Goal: Task Accomplishment & Management: Manage account settings

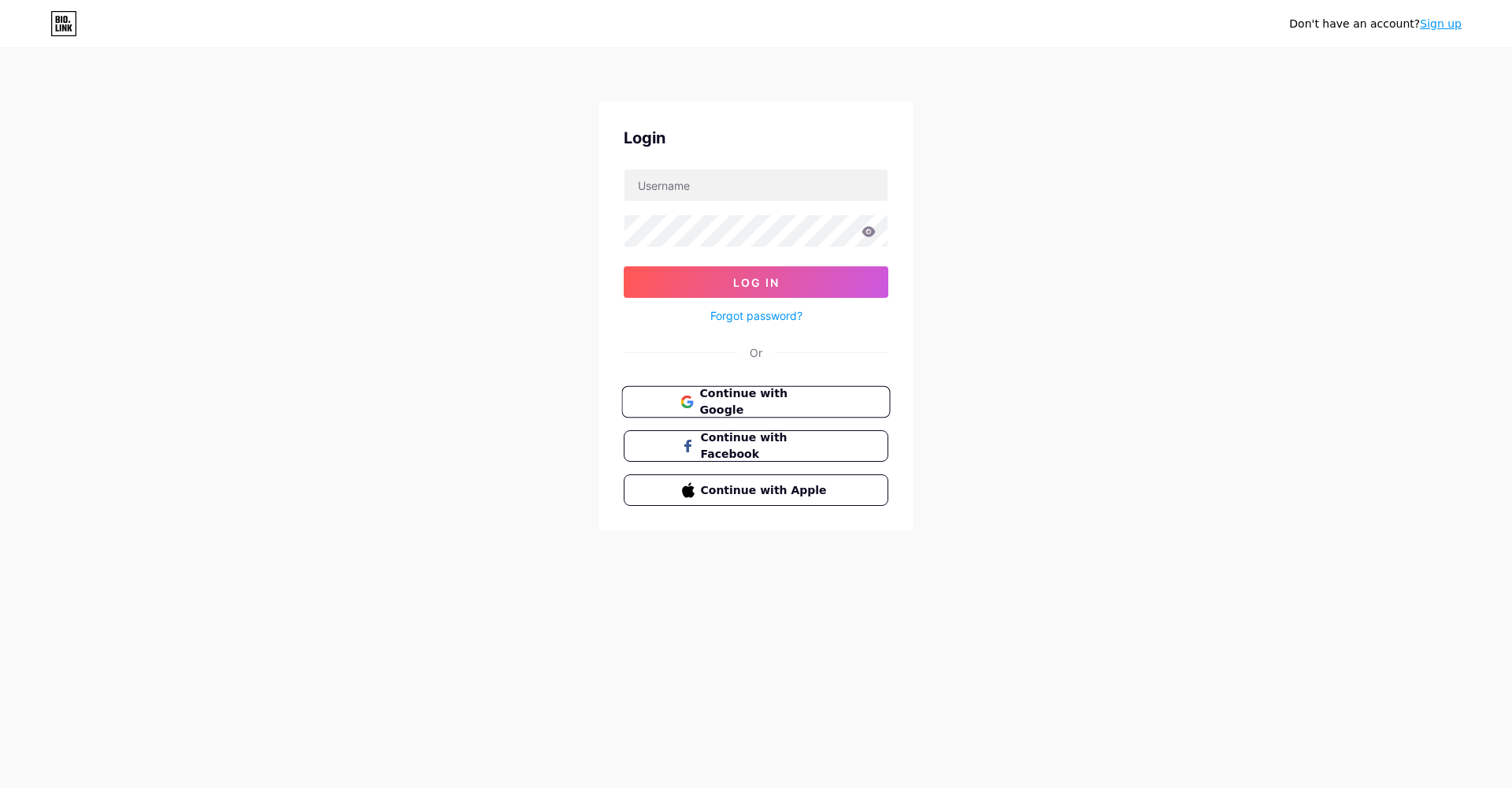
click at [822, 397] on span "Continue with Google" at bounding box center [765, 402] width 131 height 34
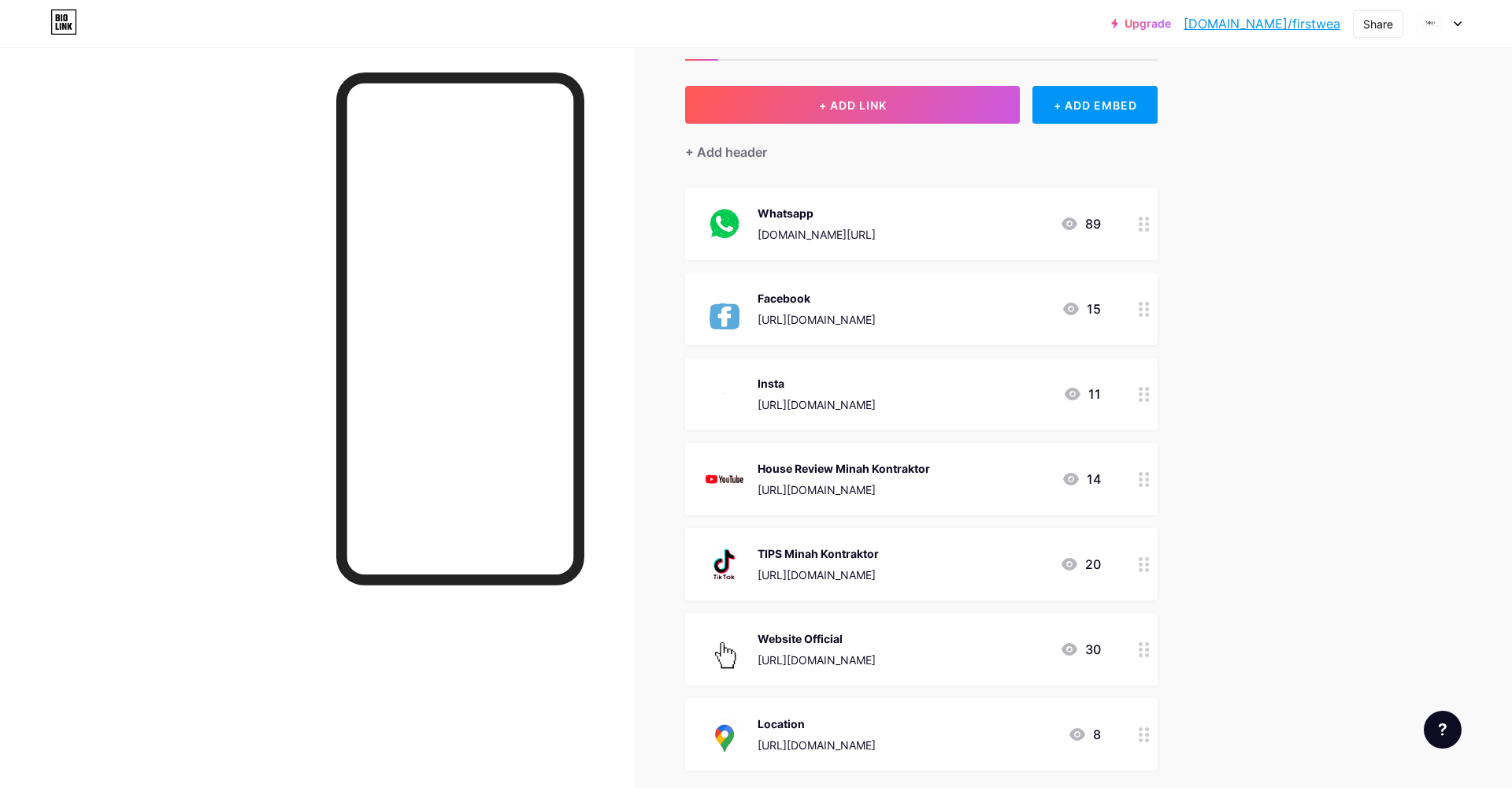
scroll to position [142, 0]
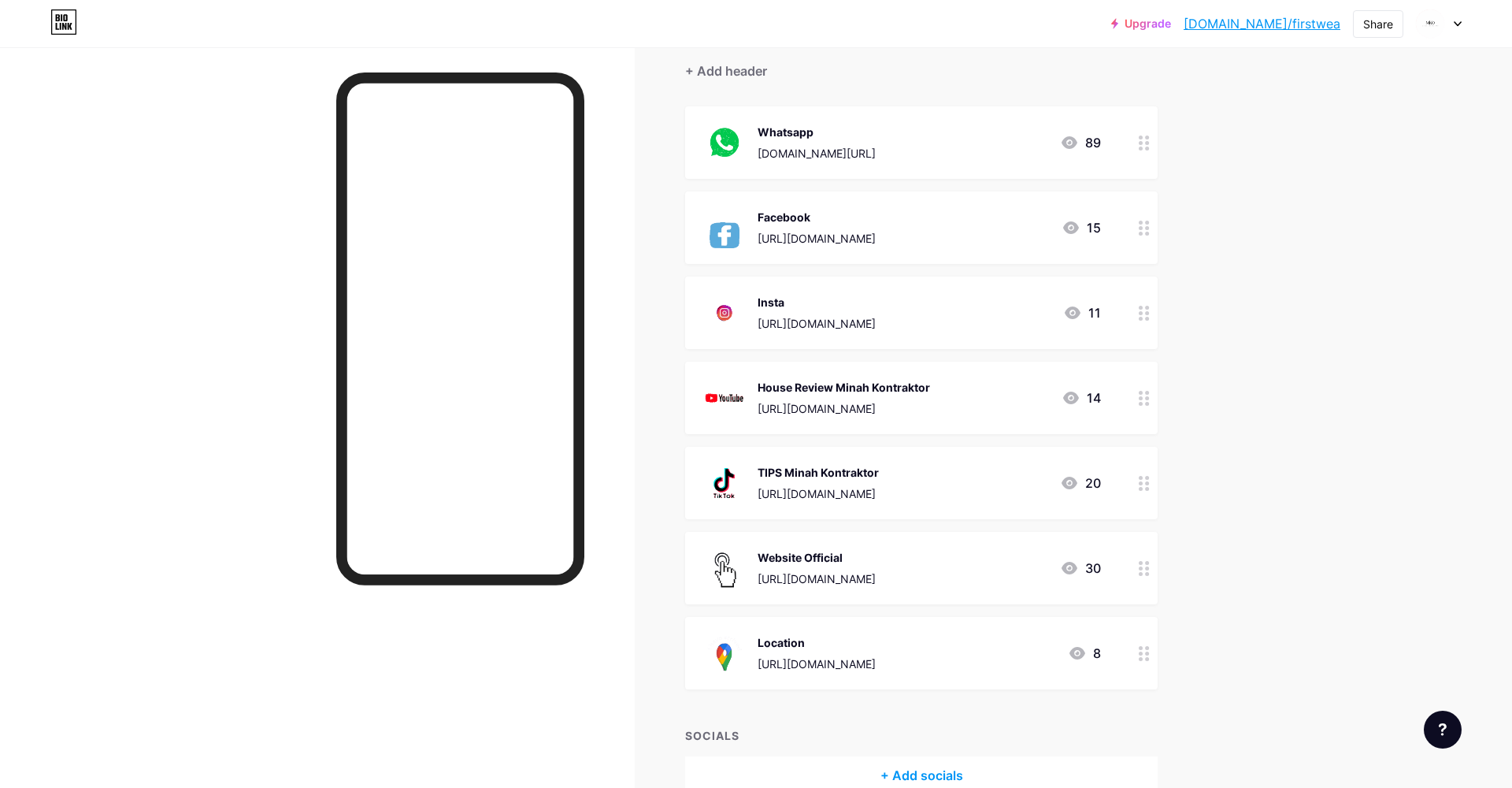
click at [1147, 576] on div at bounding box center [1144, 568] width 26 height 73
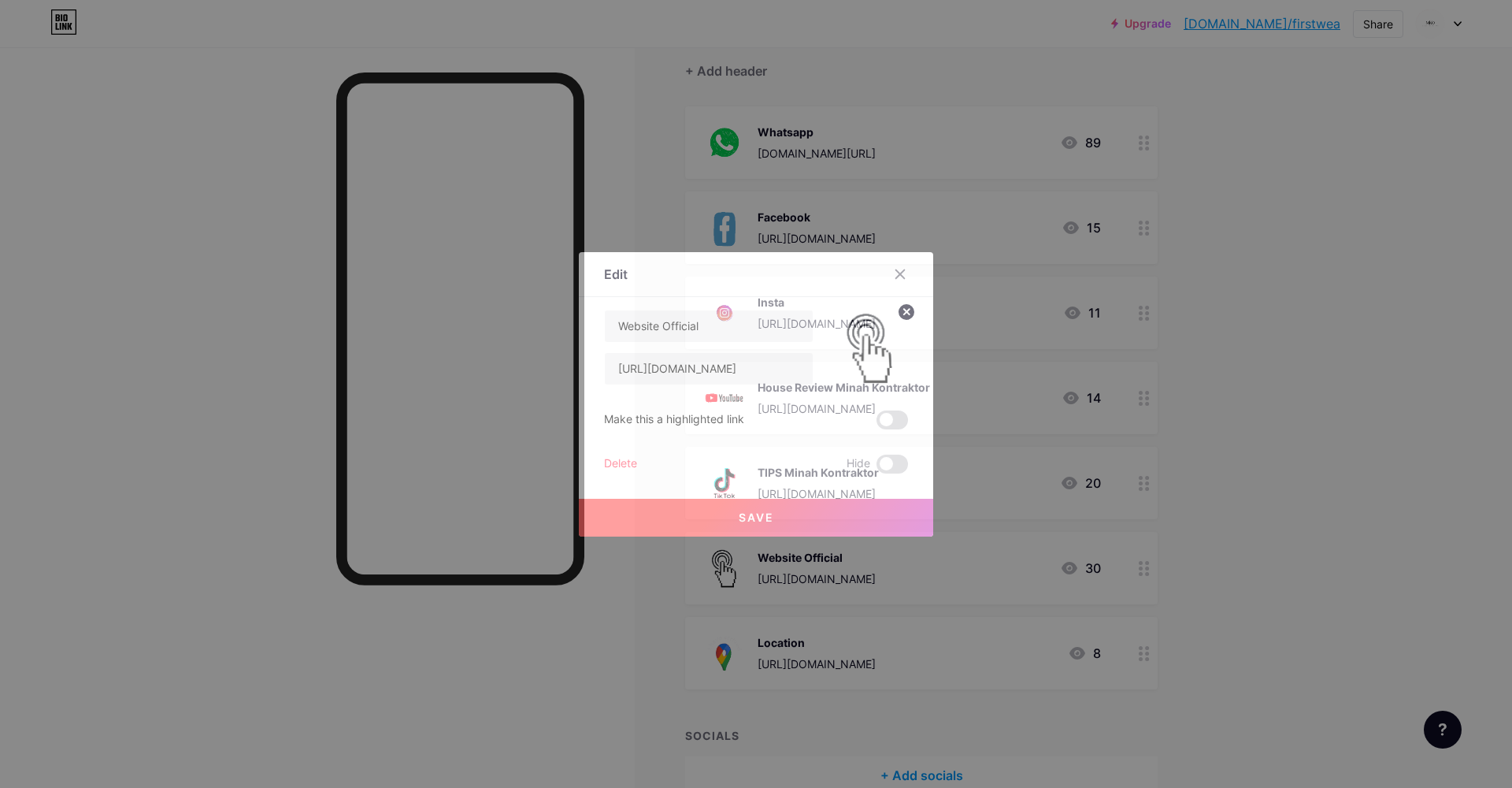
click at [628, 466] on div "Delete" at bounding box center [621, 464] width 33 height 19
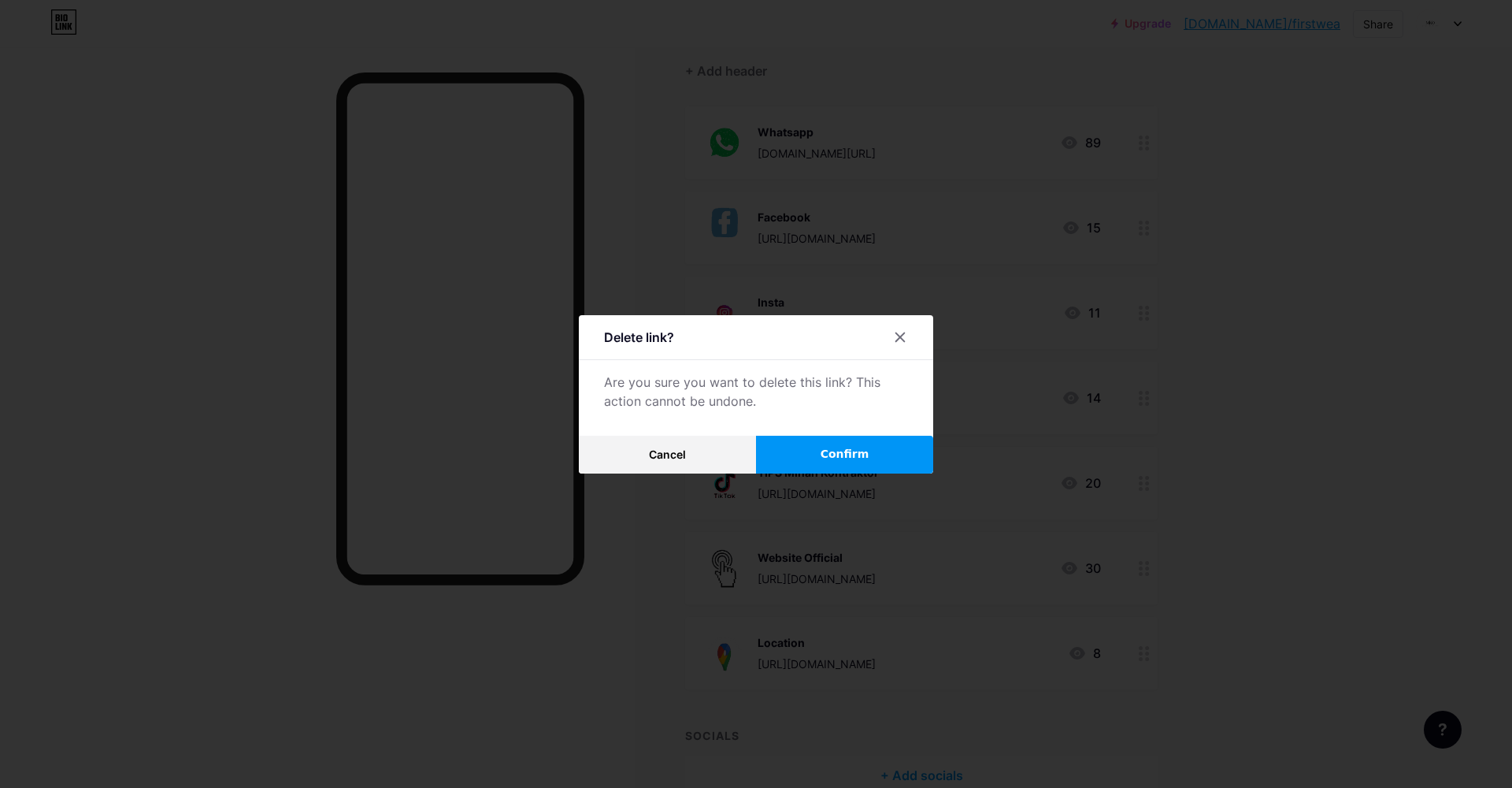
click at [891, 458] on button "Confirm" at bounding box center [845, 455] width 177 height 38
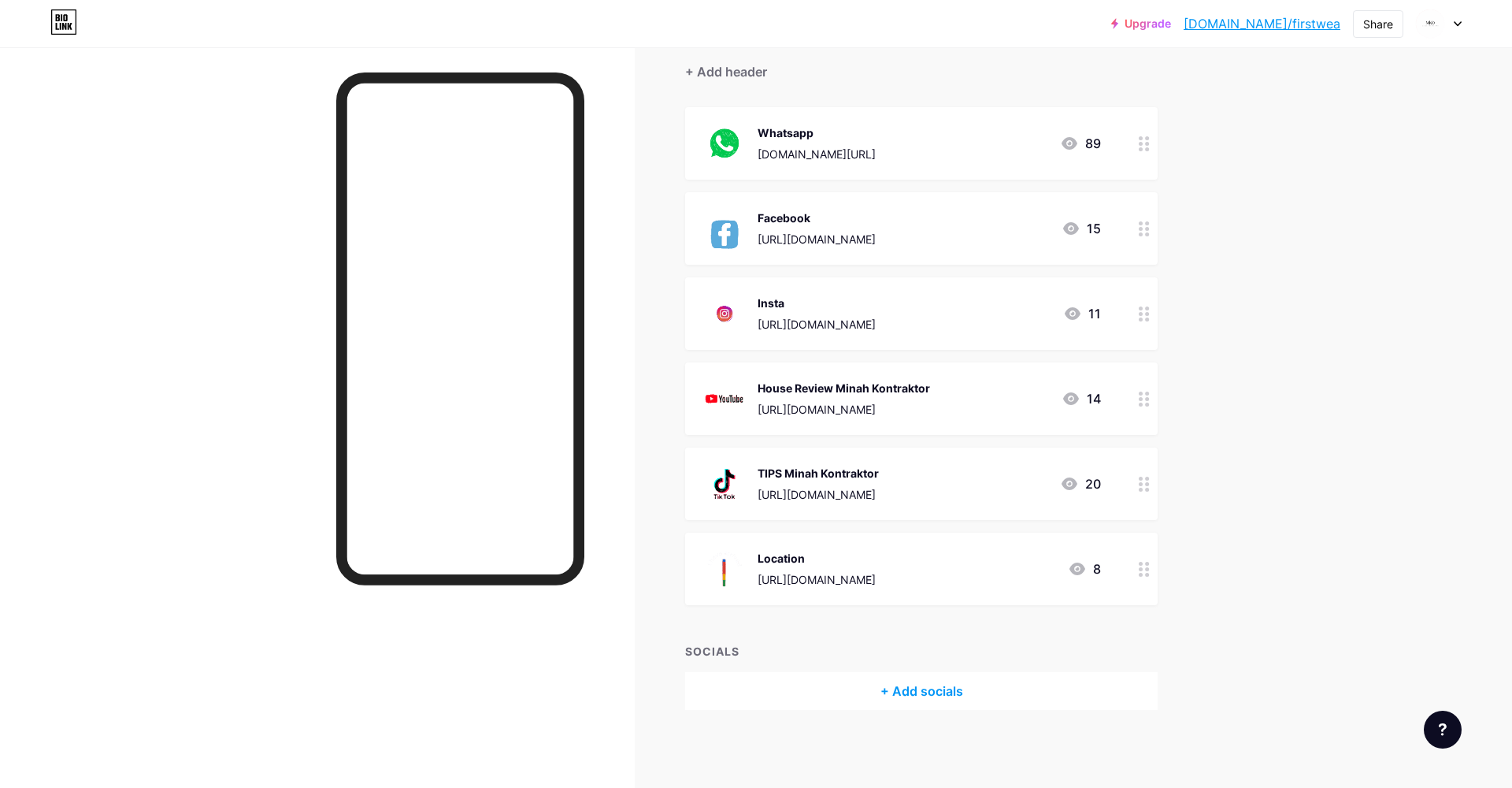
drag, startPoint x: 981, startPoint y: 496, endPoint x: 927, endPoint y: 424, distance: 90.0
click at [926, 419] on span "Whatsapp [DOMAIN_NAME][URL] 89 Facebook [URL][DOMAIN_NAME] 15 Insta [URL][DOMAI…" at bounding box center [921, 356] width 472 height 498
click at [1291, 523] on div "Upgrade [DOMAIN_NAME]/firstw... [DOMAIN_NAME]/firstwea Share Switch accounts Mi…" at bounding box center [756, 323] width 1512 height 930
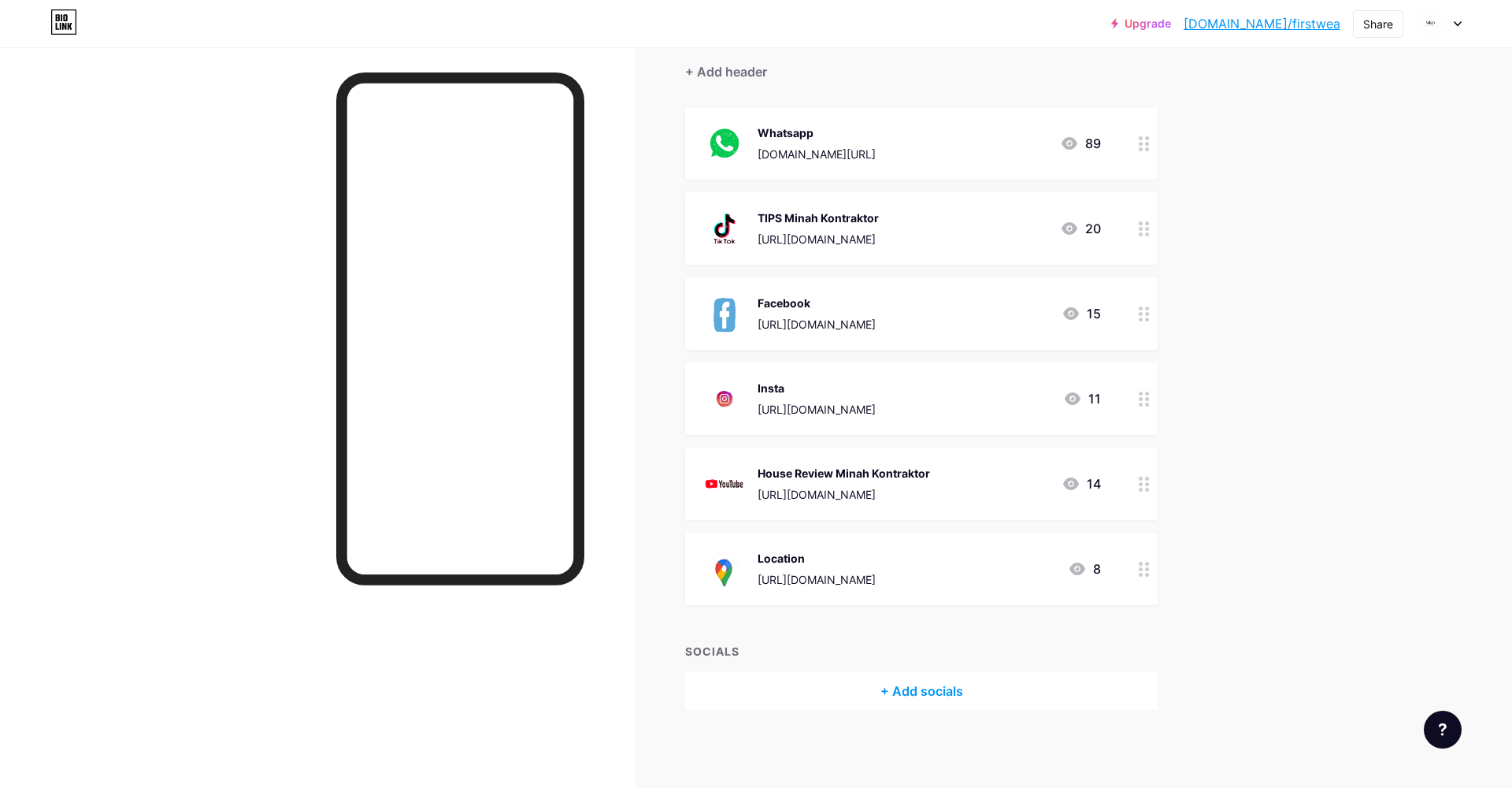
click at [879, 224] on div "TIPS Minah Kontraktor" at bounding box center [818, 218] width 122 height 17
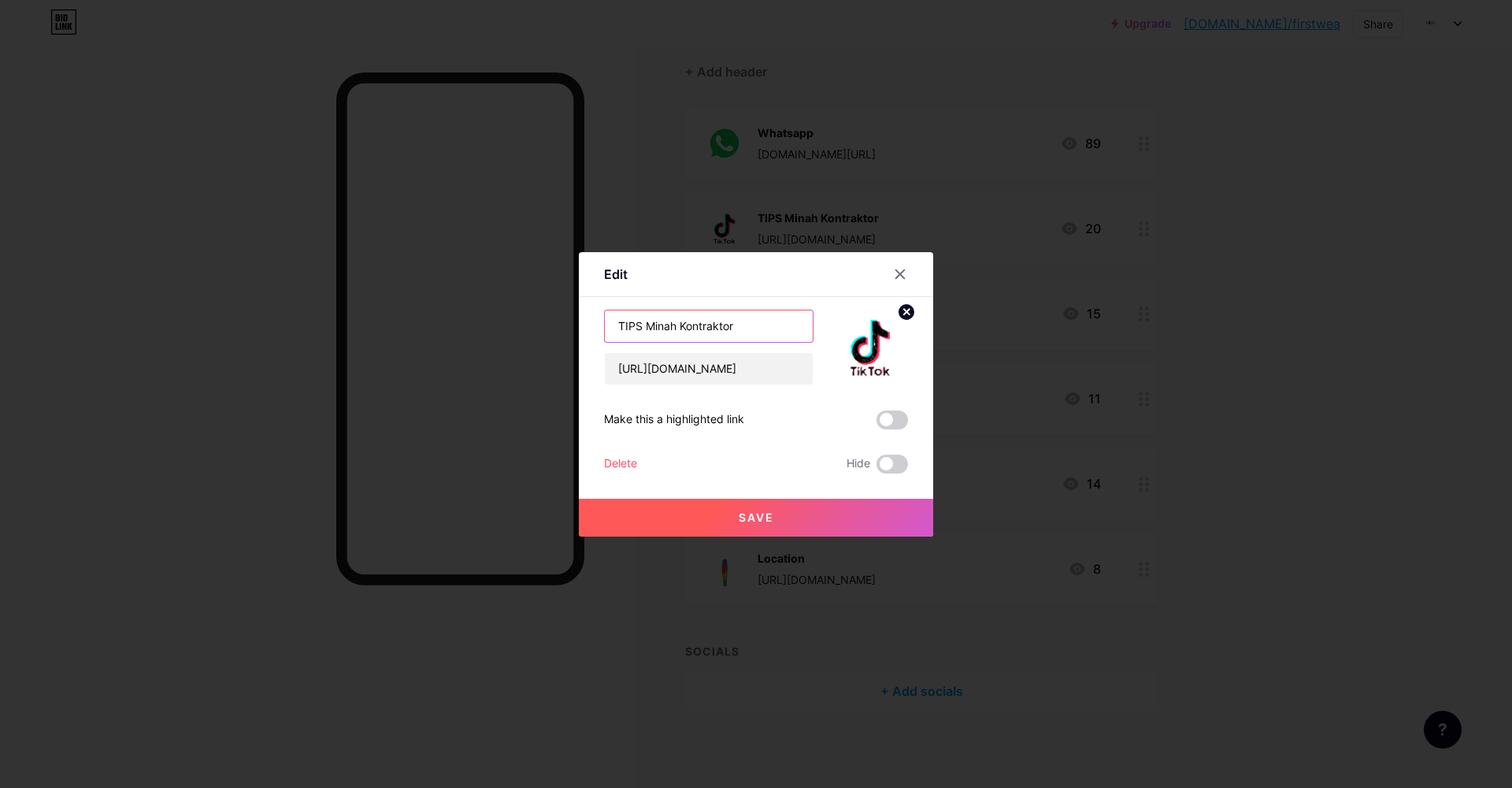
drag, startPoint x: 642, startPoint y: 323, endPoint x: 601, endPoint y: 323, distance: 41.0
click at [601, 323] on div "Edit Content YouTube Play YouTube video without leaving your page. ADD Vimeo Pl…" at bounding box center [756, 394] width 355 height 284
type input "TIKTOK Minah Kontraktor"
click at [796, 531] on button "Save" at bounding box center [756, 517] width 355 height 38
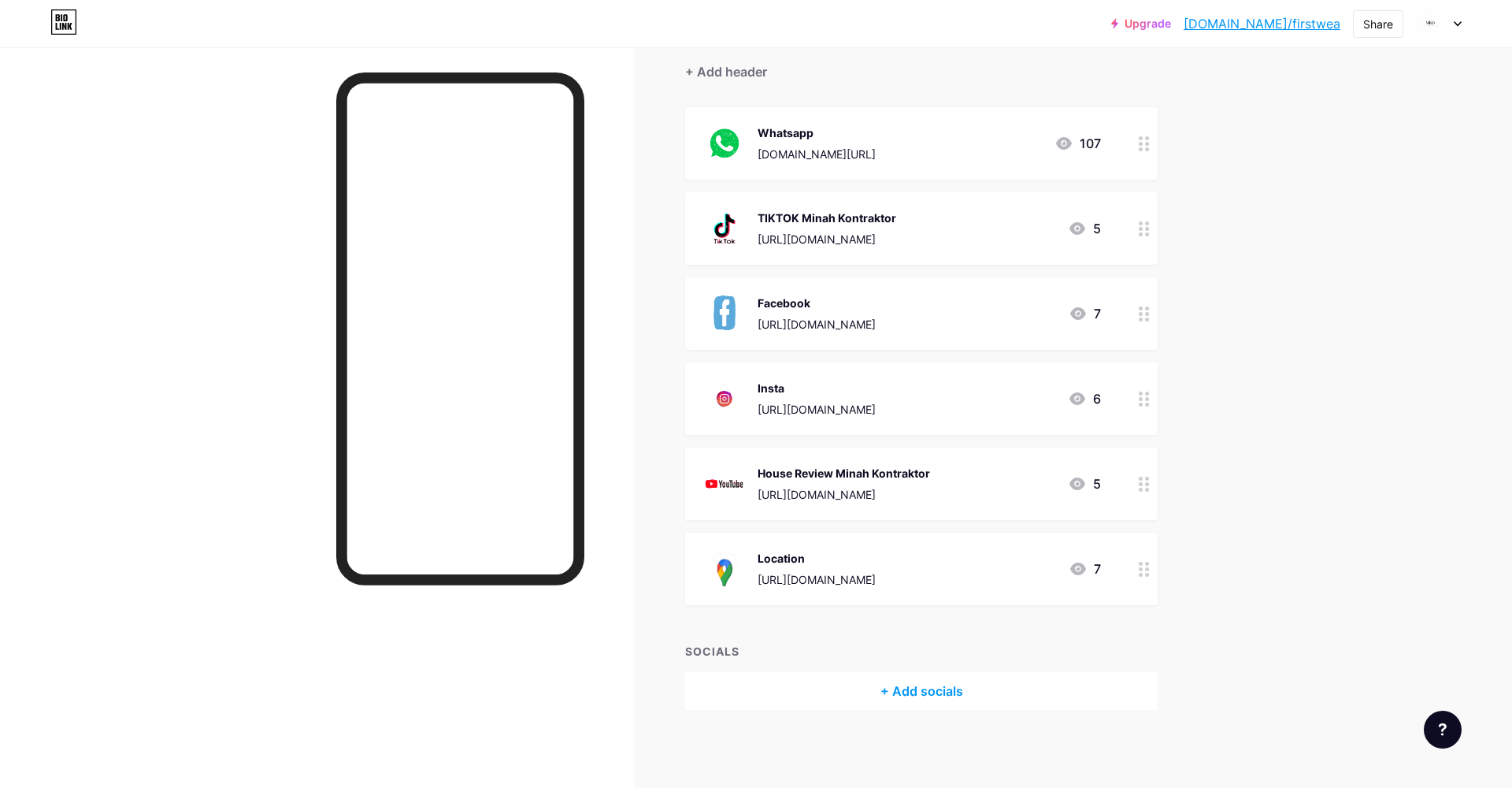
click at [1146, 225] on icon at bounding box center [1144, 228] width 11 height 15
click at [890, 421] on span at bounding box center [893, 419] width 31 height 19
click at [877, 423] on input "checkbox" at bounding box center [877, 423] width 0 height 0
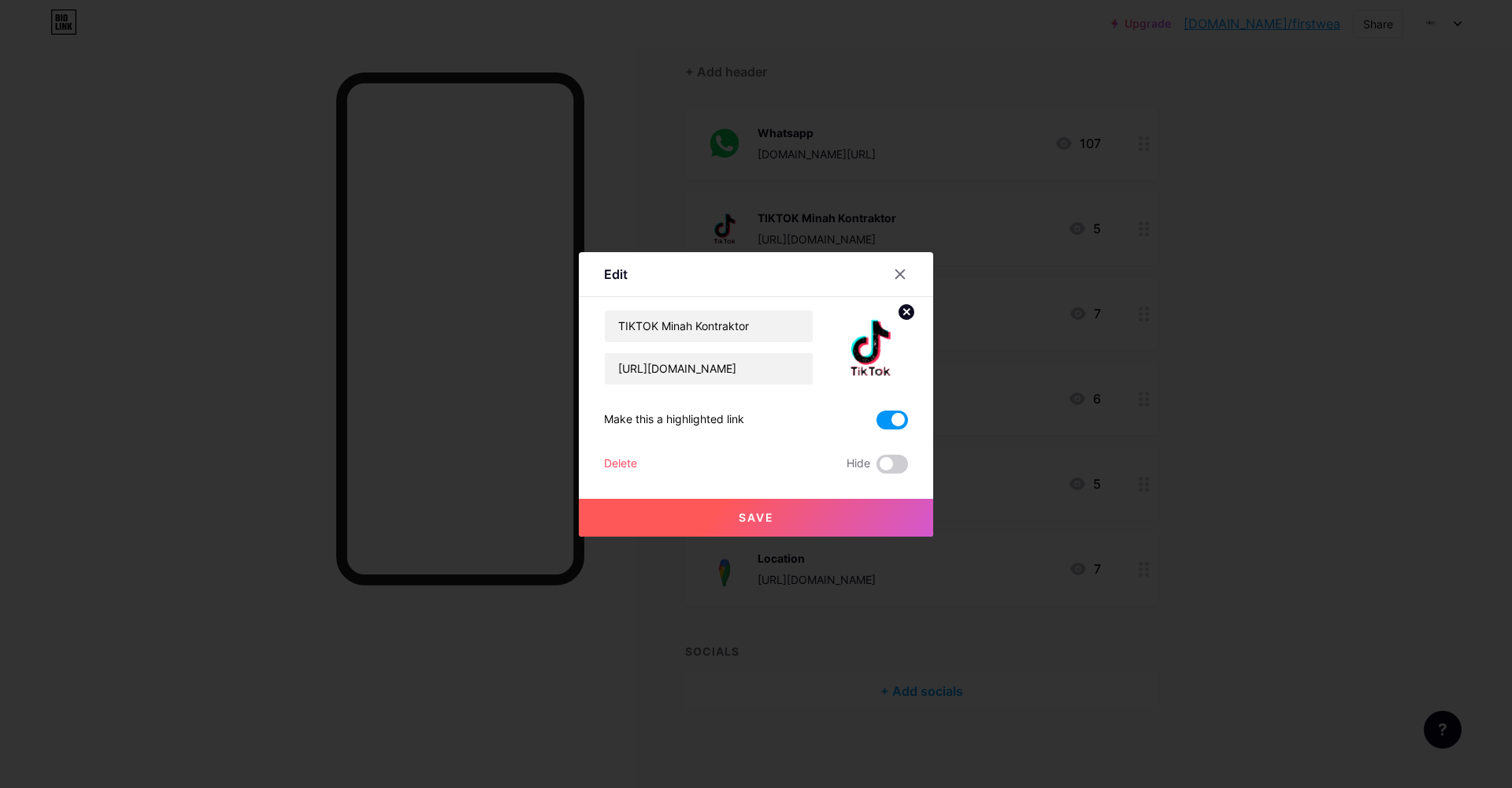
click at [801, 510] on button "Save" at bounding box center [756, 517] width 355 height 38
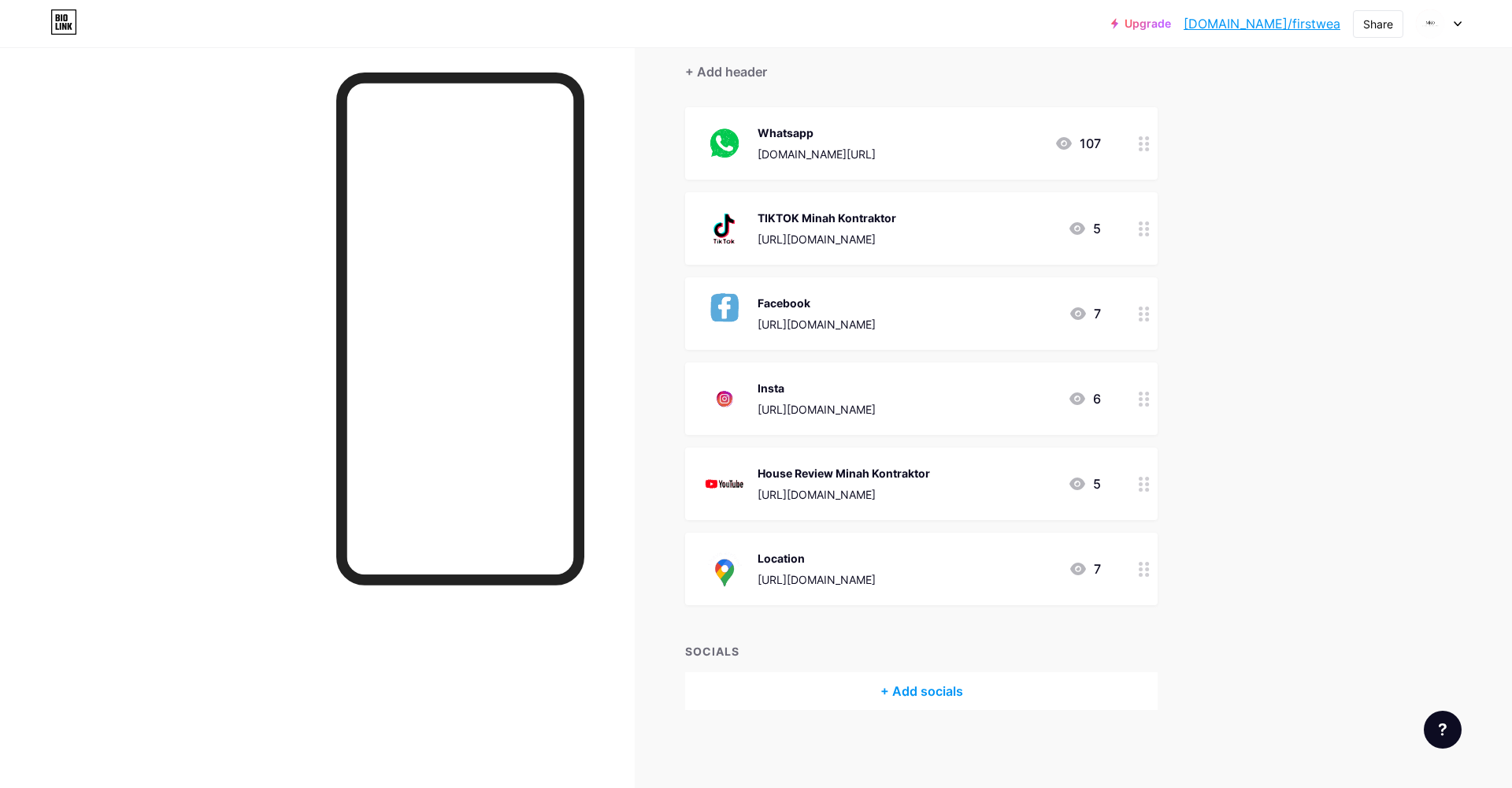
click at [1142, 138] on circle at bounding box center [1141, 138] width 4 height 4
click at [891, 417] on span at bounding box center [893, 419] width 31 height 19
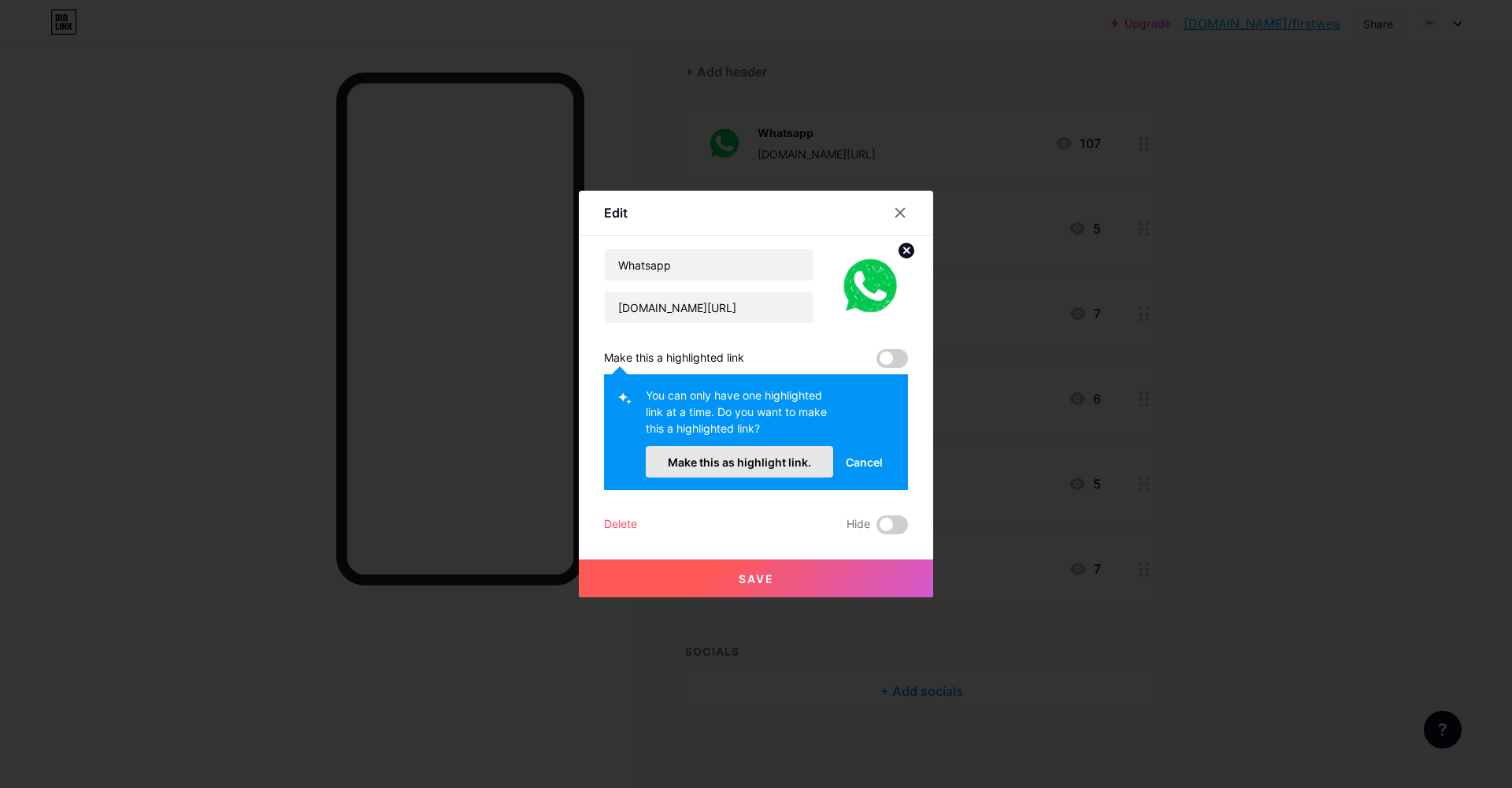
click at [768, 468] on button "Make this as highlight link." at bounding box center [739, 462] width 187 height 31
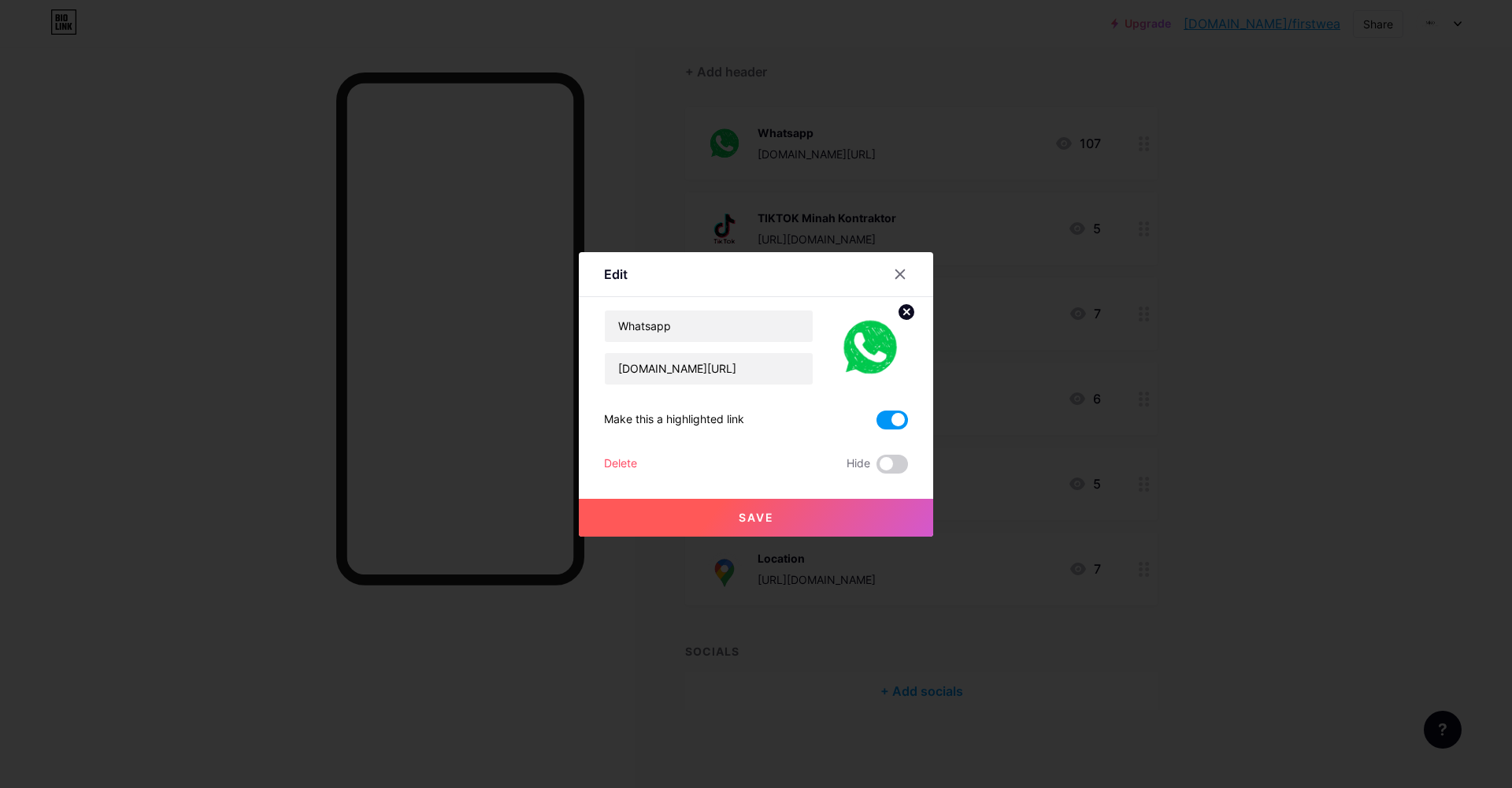
click at [774, 520] on button "Save" at bounding box center [756, 517] width 355 height 38
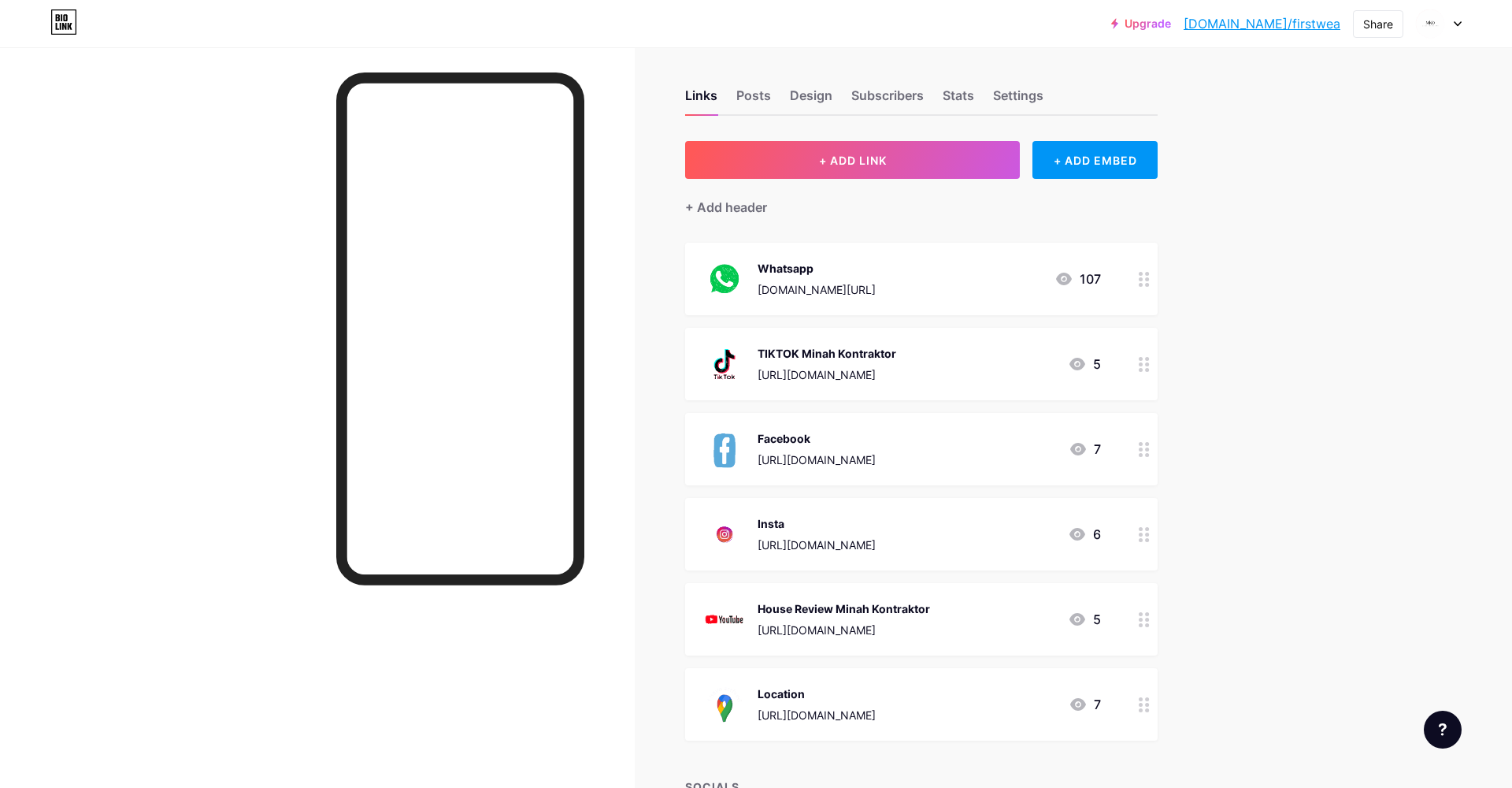
scroll to position [0, 0]
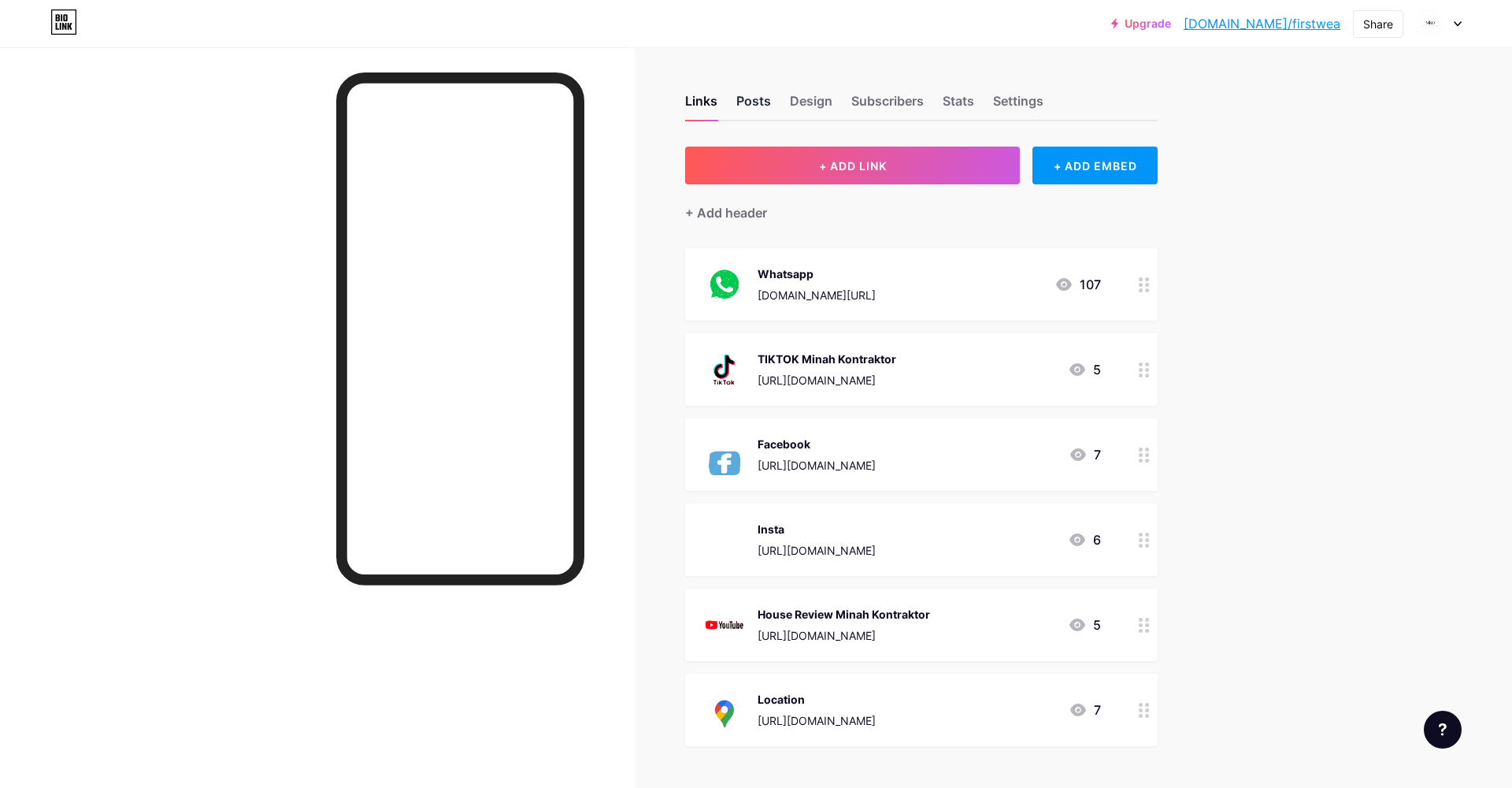
click at [750, 96] on div "Posts" at bounding box center [754, 105] width 34 height 28
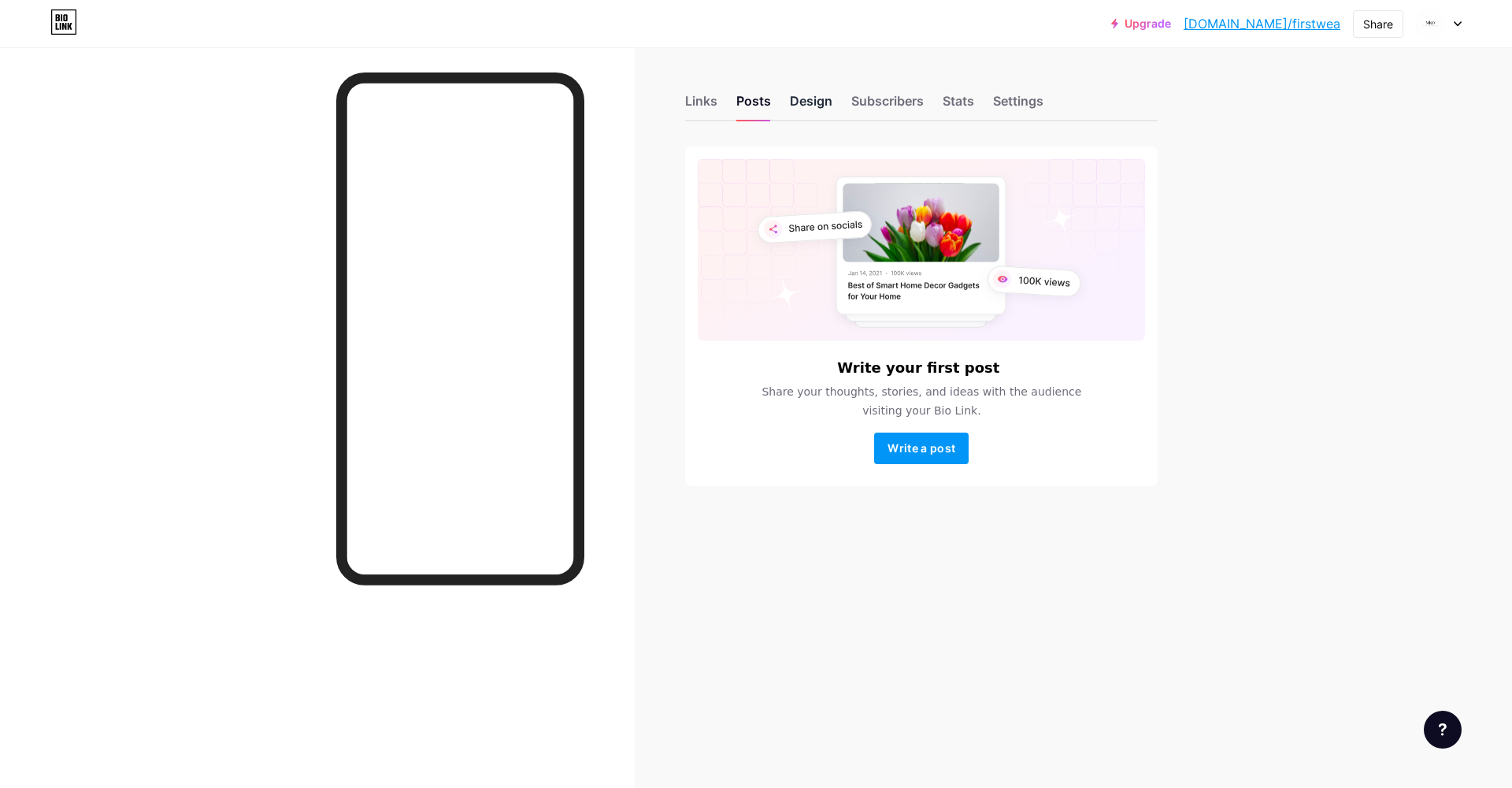
click at [817, 99] on div "Design" at bounding box center [810, 105] width 42 height 28
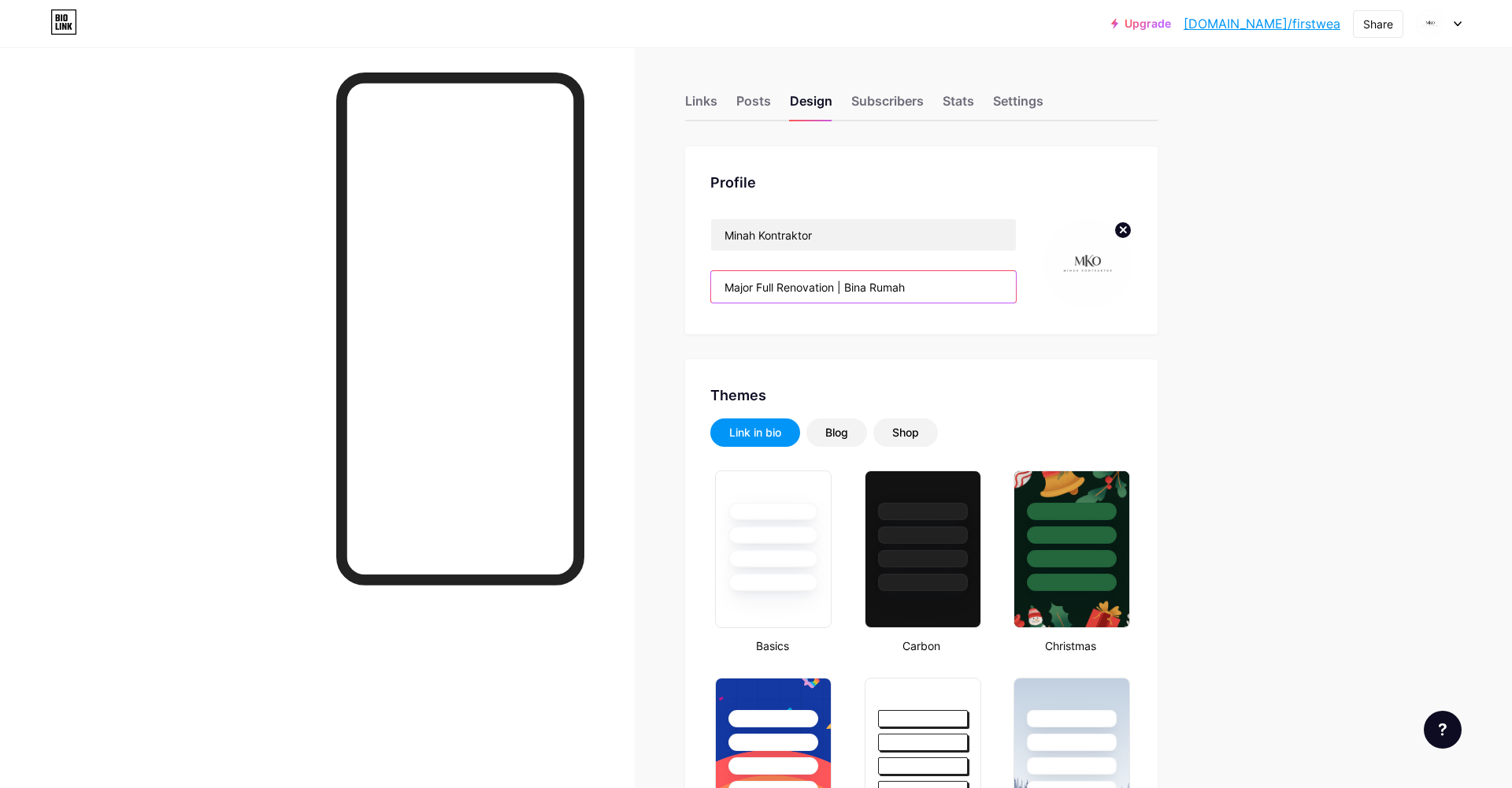
drag, startPoint x: 931, startPoint y: 288, endPoint x: 705, endPoint y: 286, distance: 226.0
click at [705, 286] on div "Profile Minah Kontraktor Major Full Renovation | Bina Rumah" at bounding box center [921, 240] width 472 height 187
paste input ""Minah Kontraktor 👷🏻‍♀️ – Bincang mudah, hasil indah" Renovation | Bina Rumah |…"
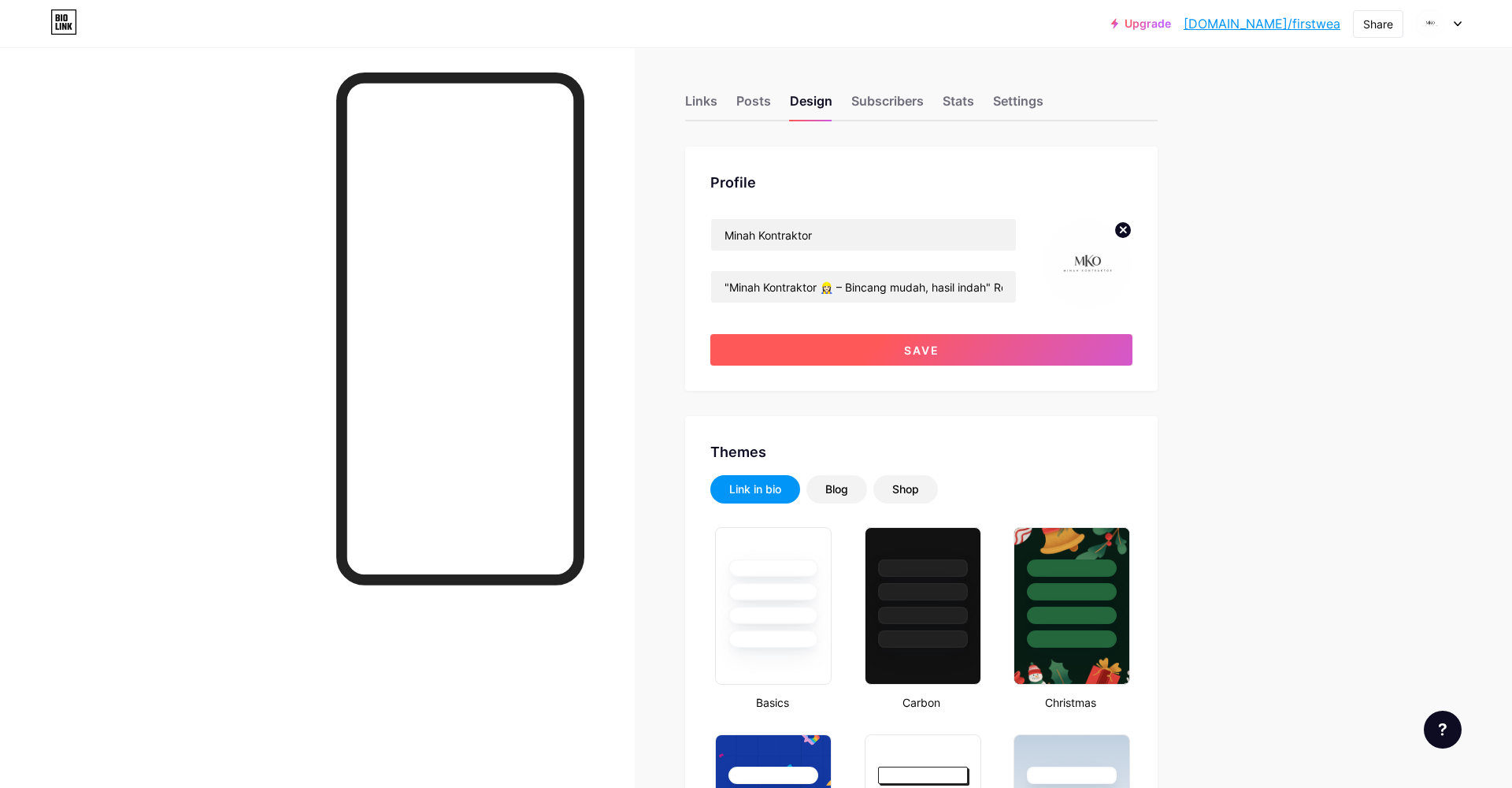
click at [882, 348] on button "Save" at bounding box center [921, 350] width 422 height 31
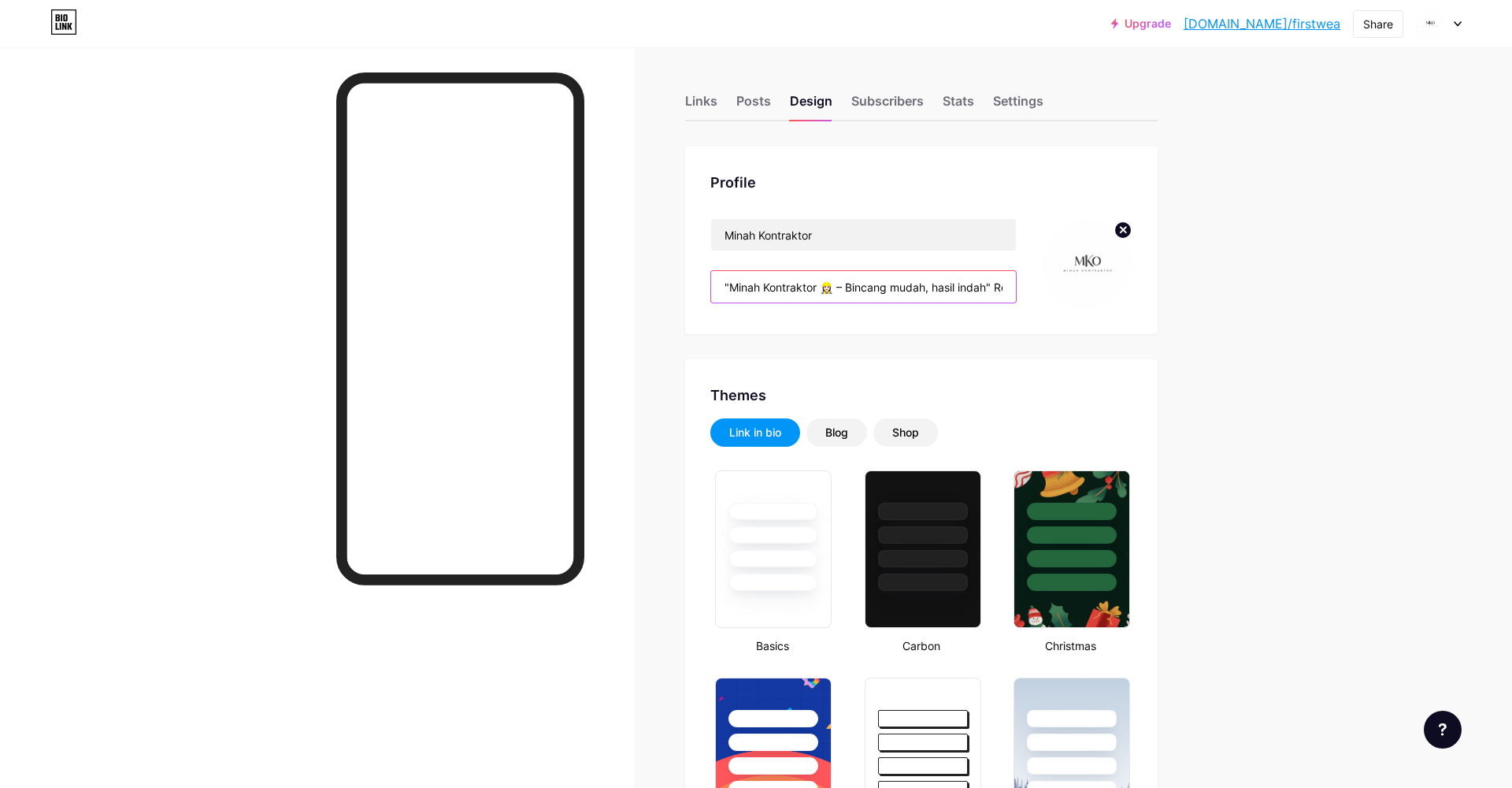
drag, startPoint x: 998, startPoint y: 288, endPoint x: 1061, endPoint y: 348, distance: 87.0
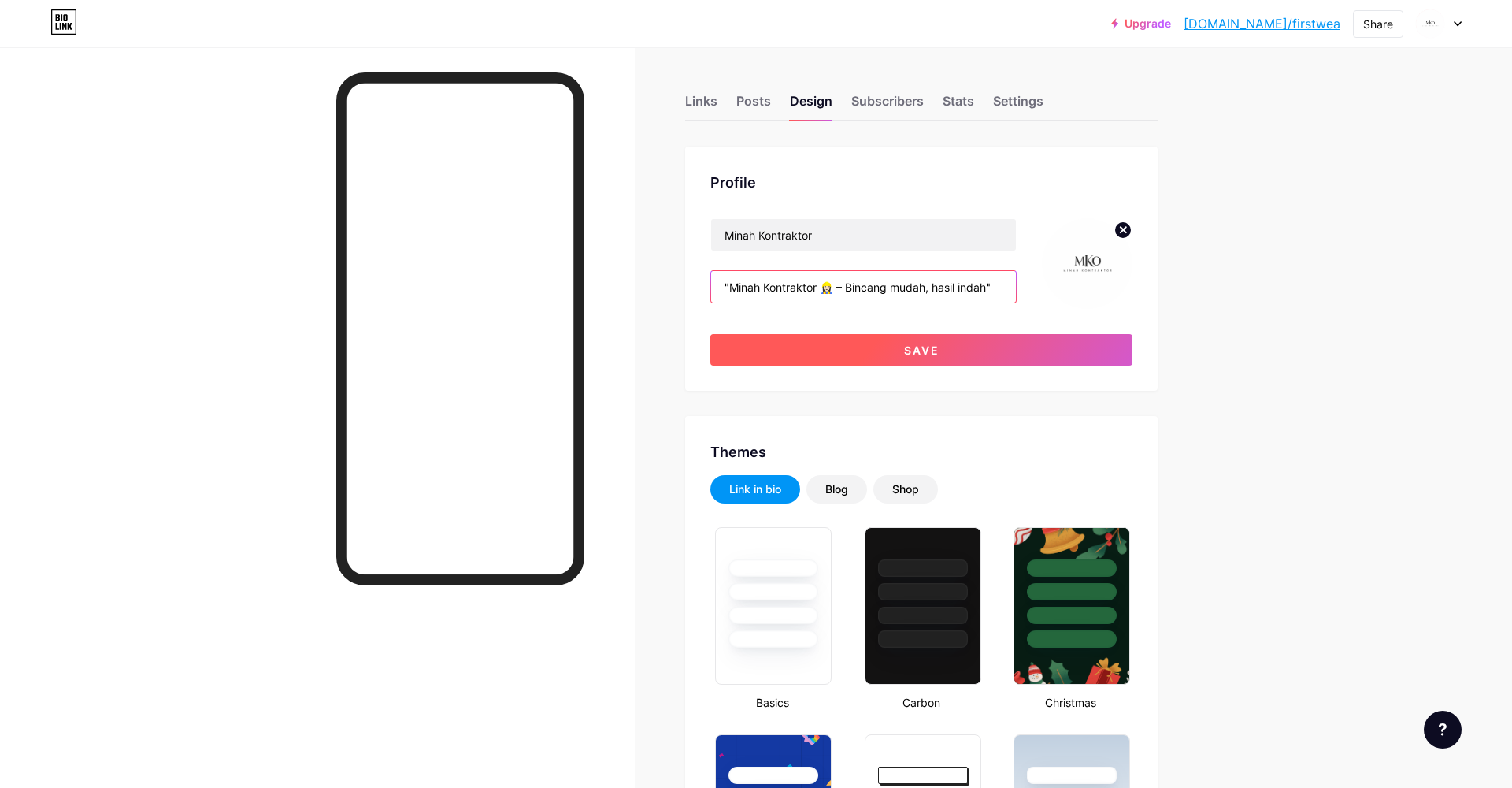
type input ""Minah Kontraktor 👷🏻‍♀️ – Bincang mudah, hasil indah""
click at [873, 346] on button "Save" at bounding box center [921, 350] width 422 height 31
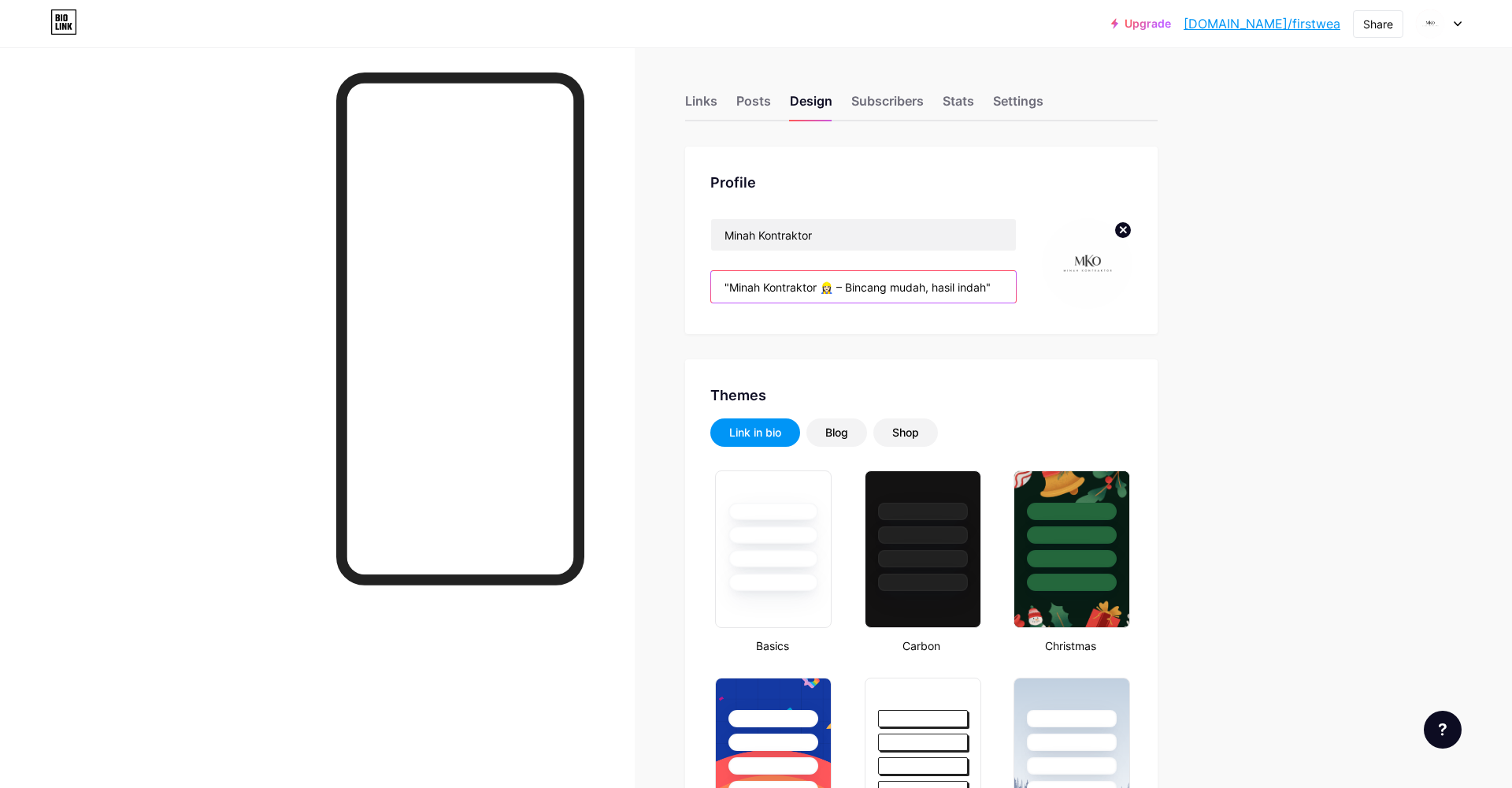
click at [833, 288] on input ""Minah Kontraktor 👷🏻‍♀️ – Bincang mudah, hasil indah"" at bounding box center [863, 287] width 305 height 31
drag, startPoint x: 834, startPoint y: 287, endPoint x: 825, endPoint y: 287, distance: 9.0
click at [825, 287] on input ""Minah Kontraktor 👷🏻‍♀️ – Bincang mudah, hasil indah"" at bounding box center [863, 287] width 305 height 31
click at [844, 231] on input "Minah Kontraktor" at bounding box center [863, 234] width 305 height 31
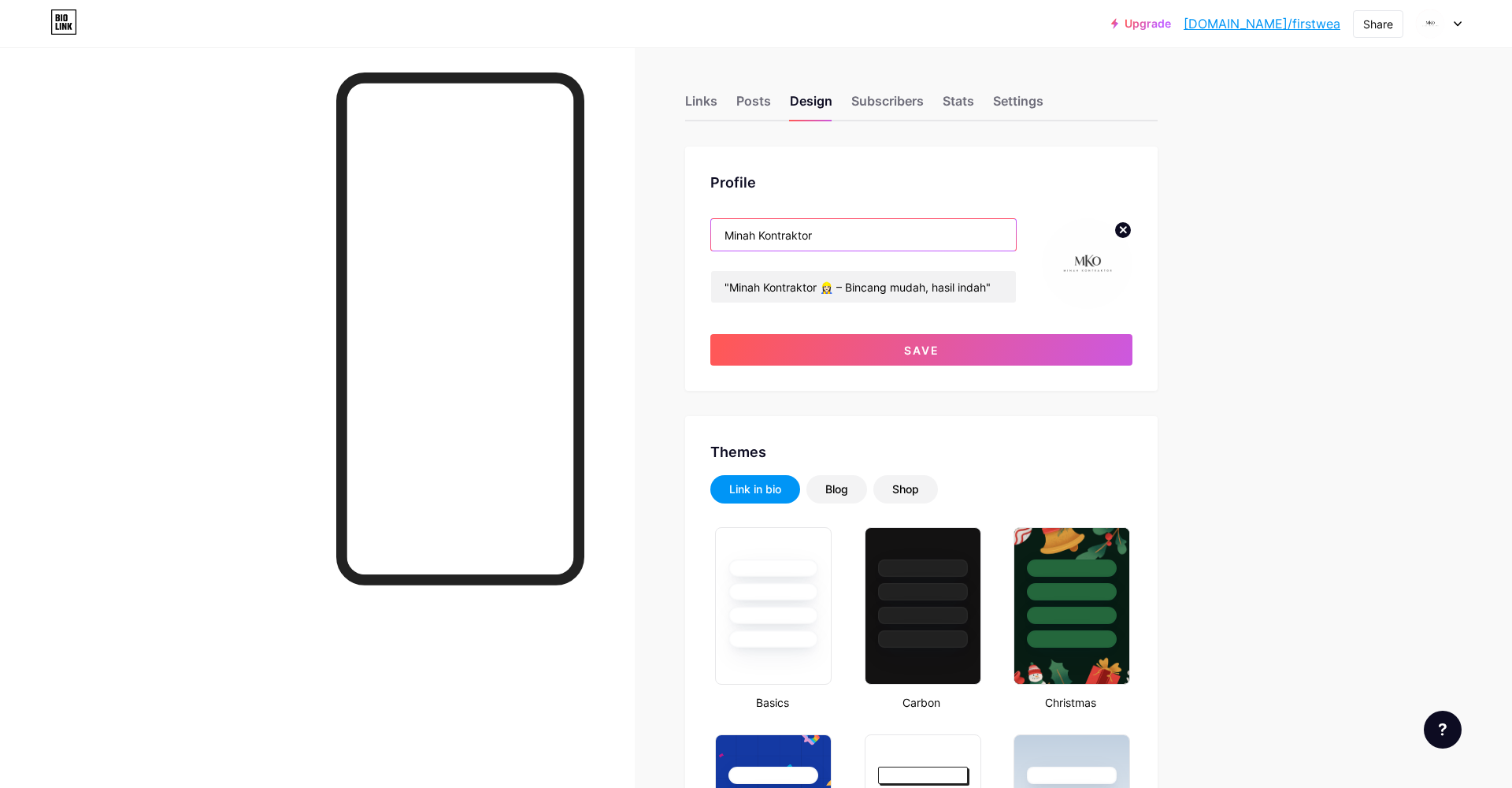
paste input "👷🏻‍♀️"
type input "Minah Kontraktor 👷🏻‍♀️"
drag, startPoint x: 846, startPoint y: 285, endPoint x: 733, endPoint y: 283, distance: 113.0
click at [733, 283] on input ""Minah Kontraktor 👷🏻‍♀️ – Bincang mudah, hasil indah"" at bounding box center [863, 287] width 305 height 31
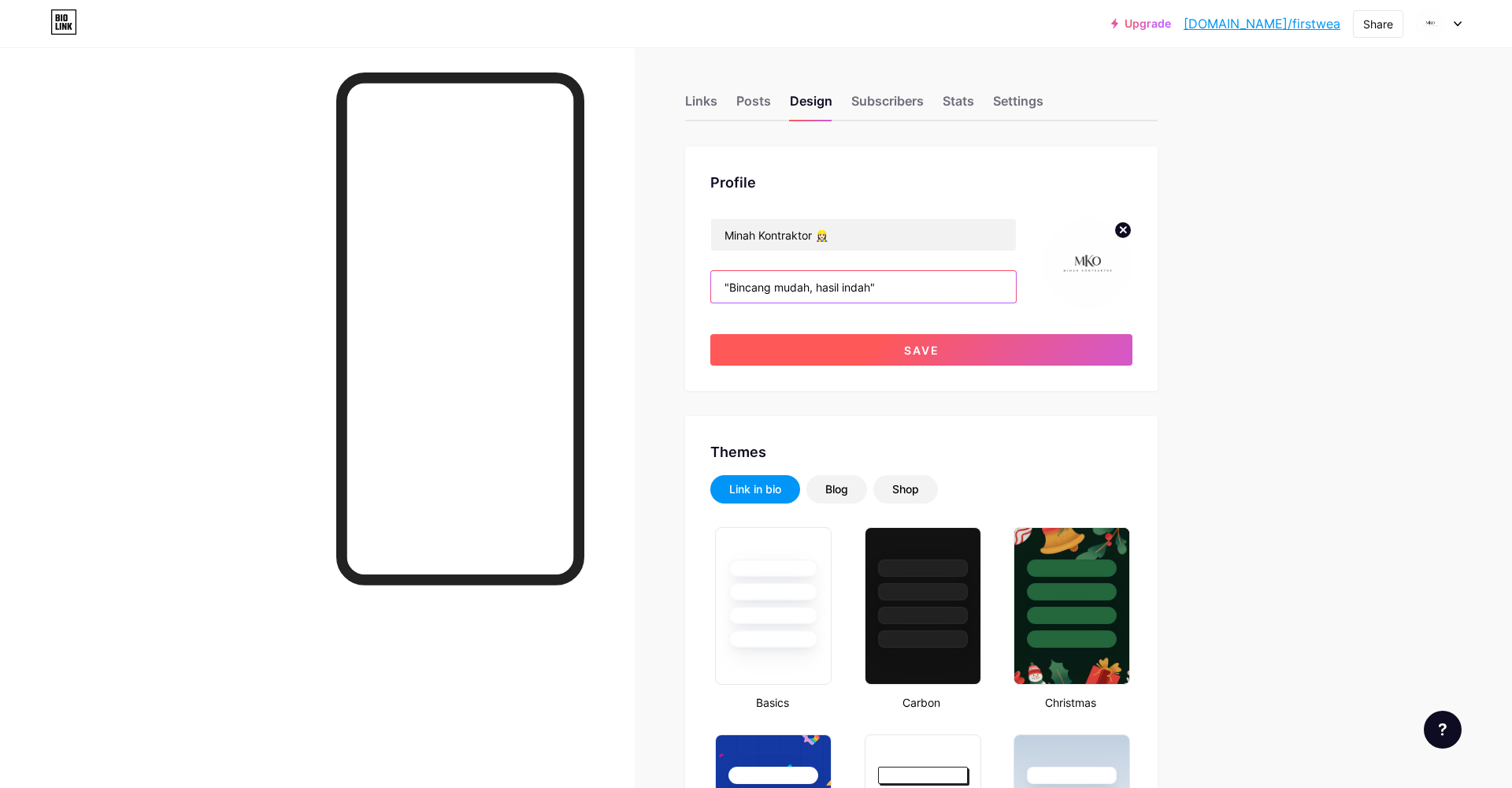
type input ""Bincang mudah, hasil indah""
click at [894, 346] on button "Save" at bounding box center [921, 350] width 422 height 31
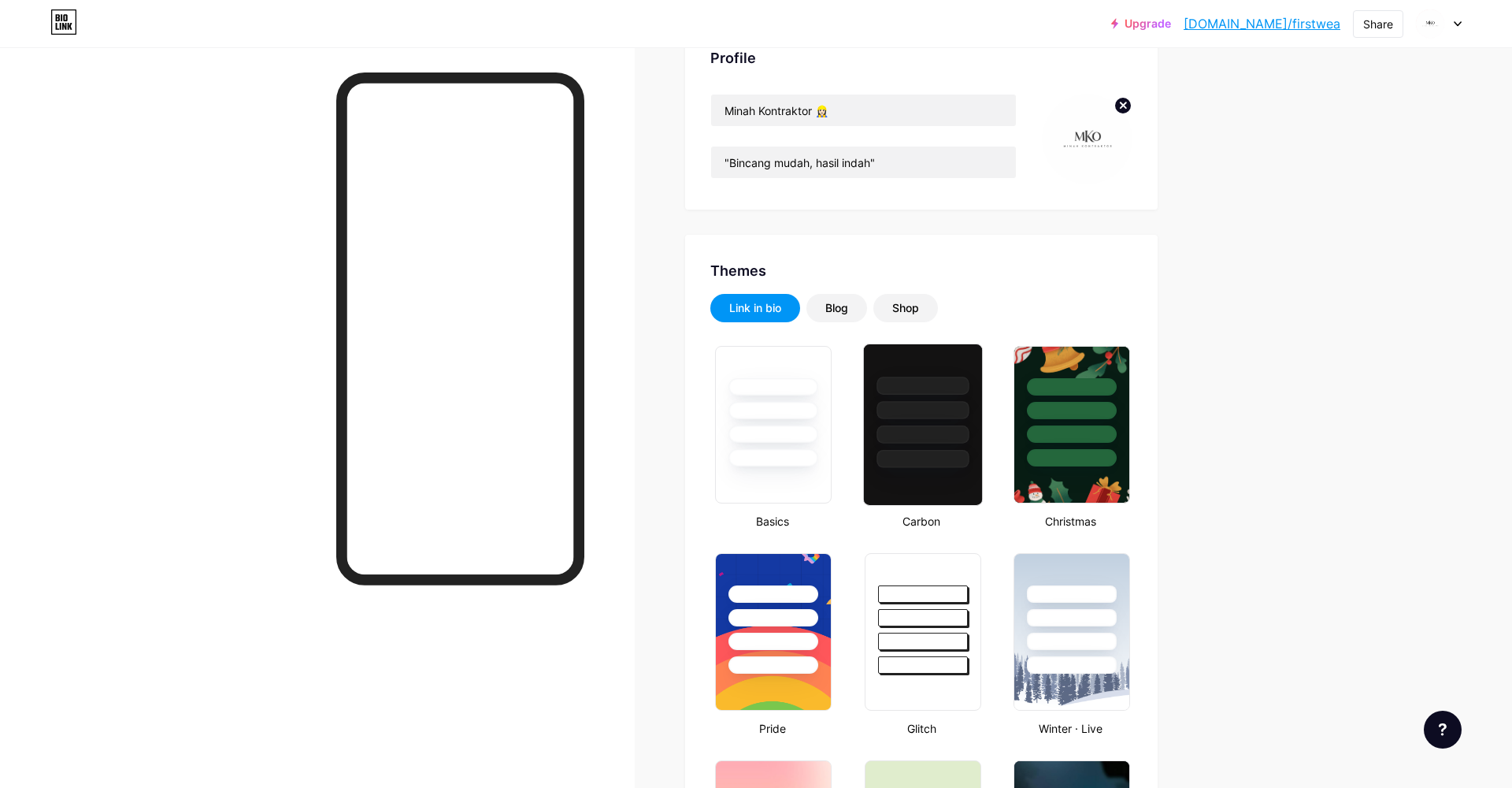
scroll to position [416, 0]
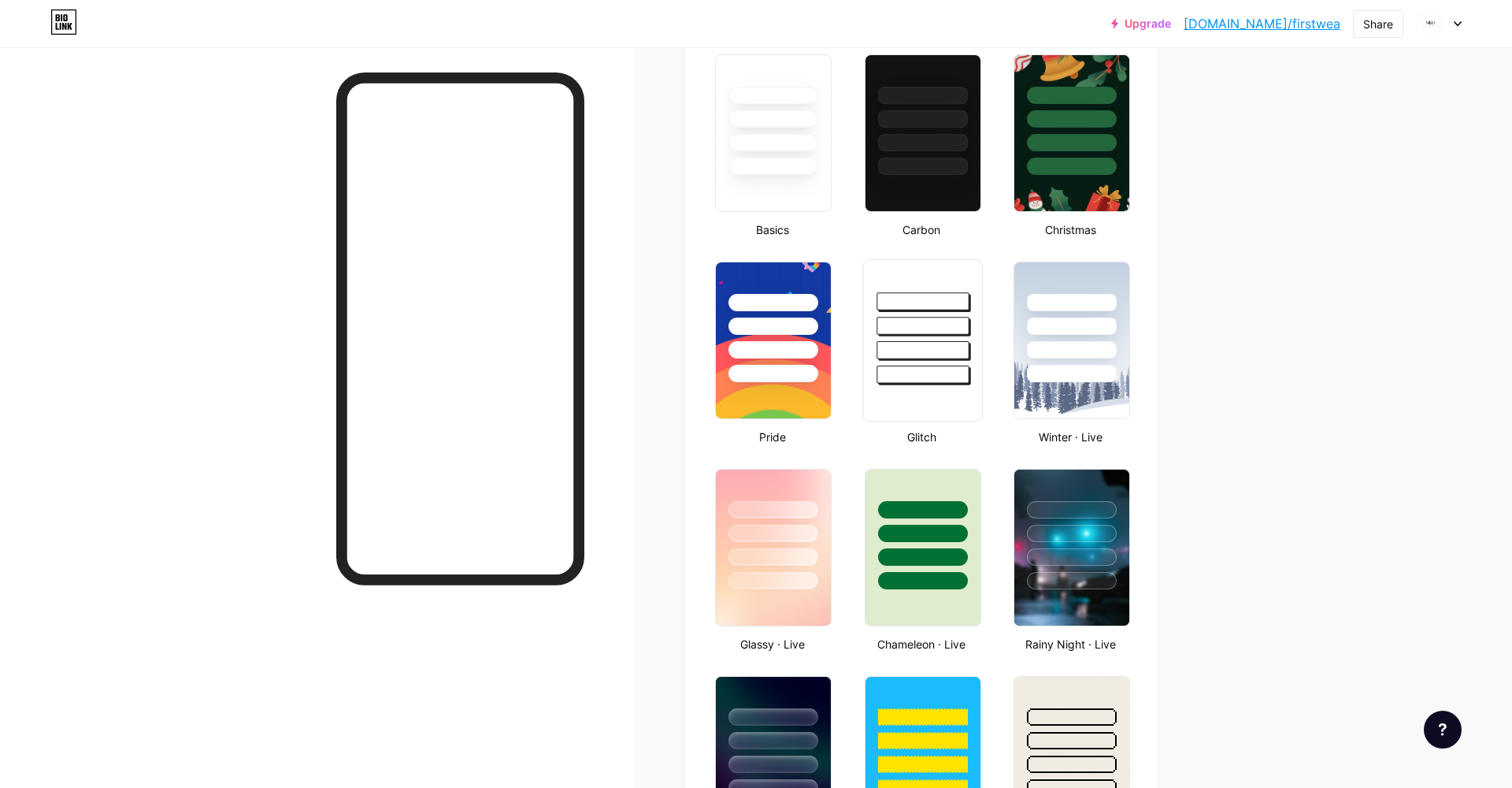
click at [898, 359] on div at bounding box center [923, 350] width 92 height 18
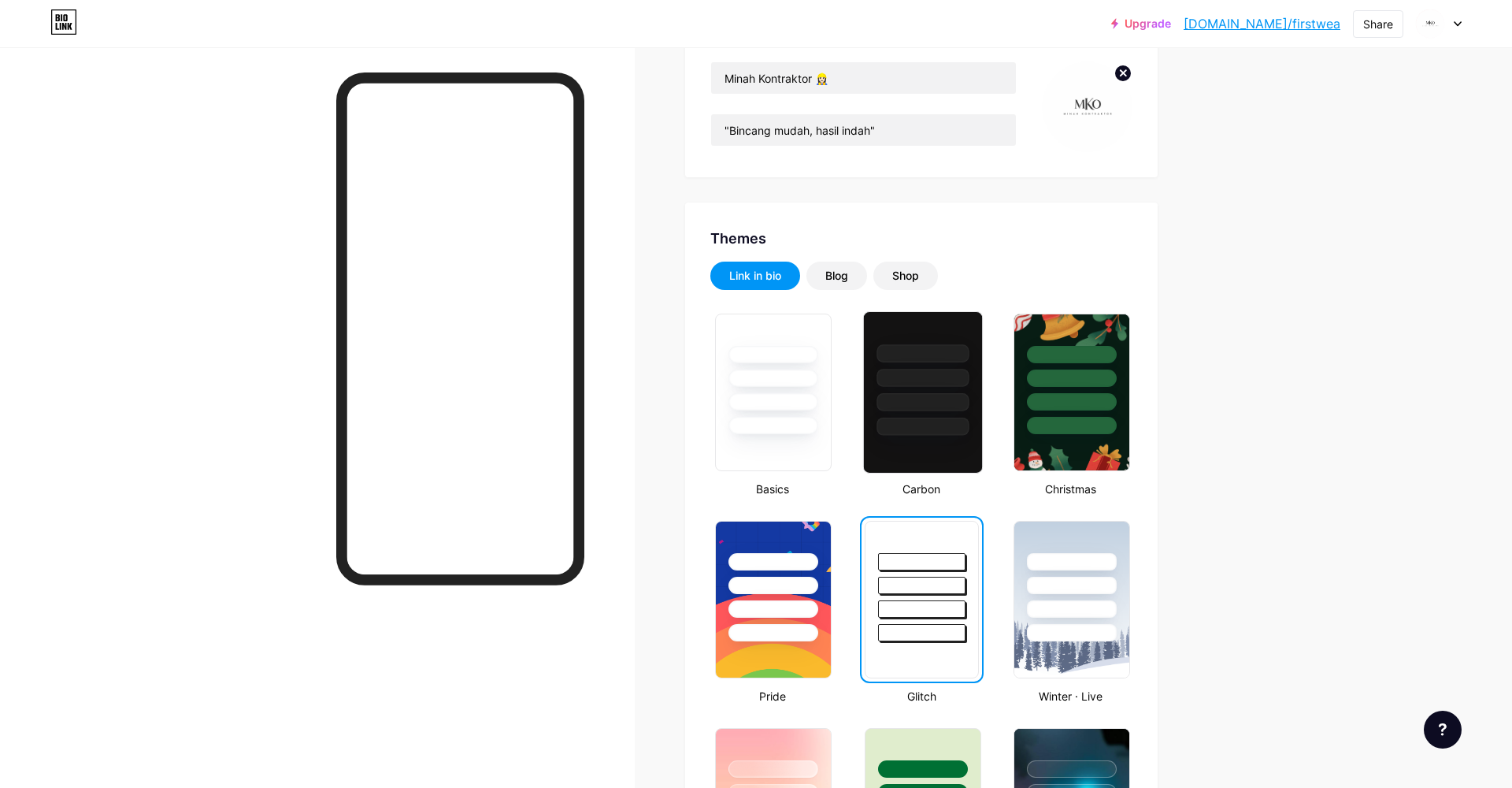
scroll to position [0, 0]
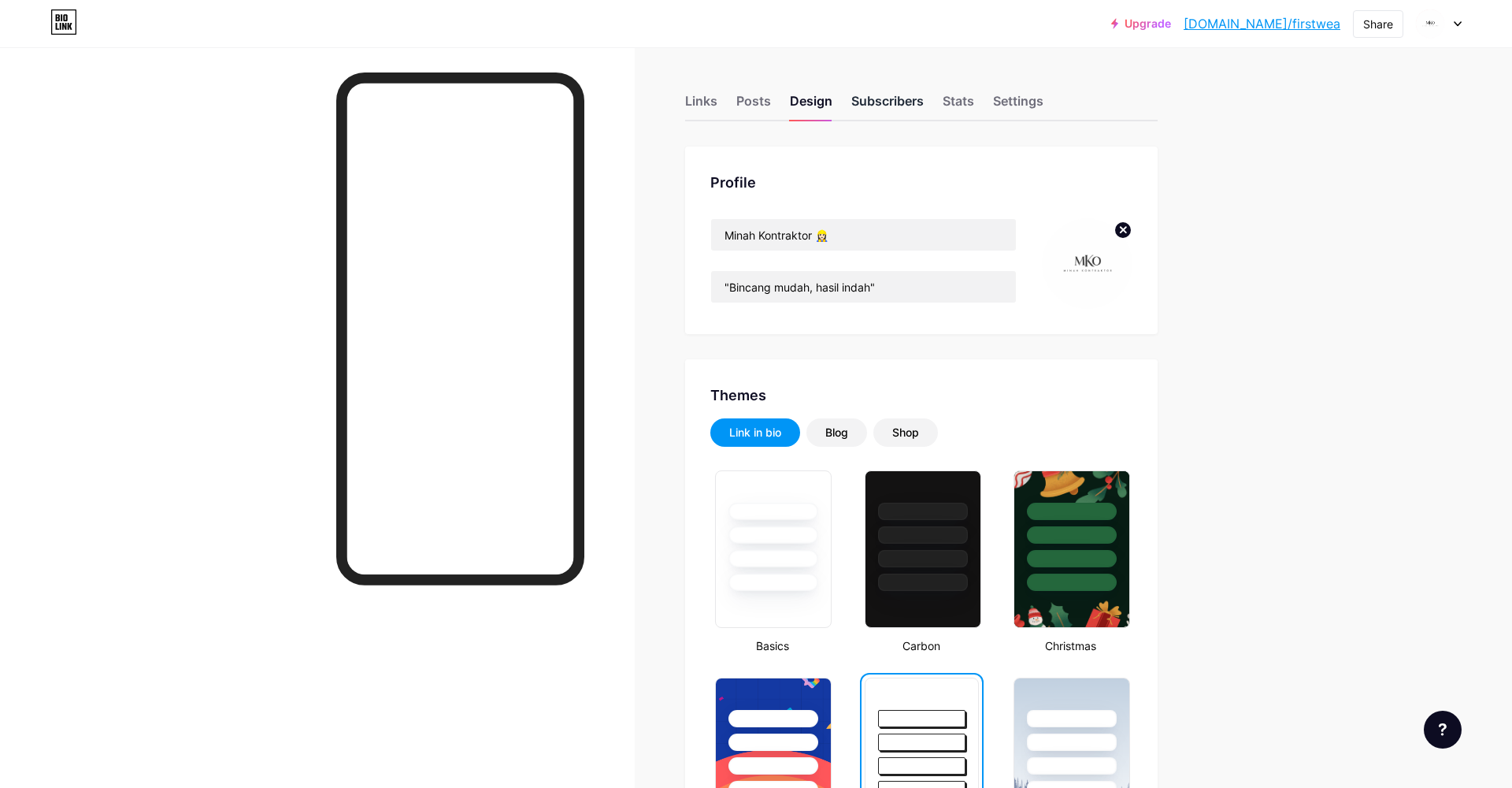
click at [902, 104] on div "Subscribers" at bounding box center [888, 105] width 73 height 28
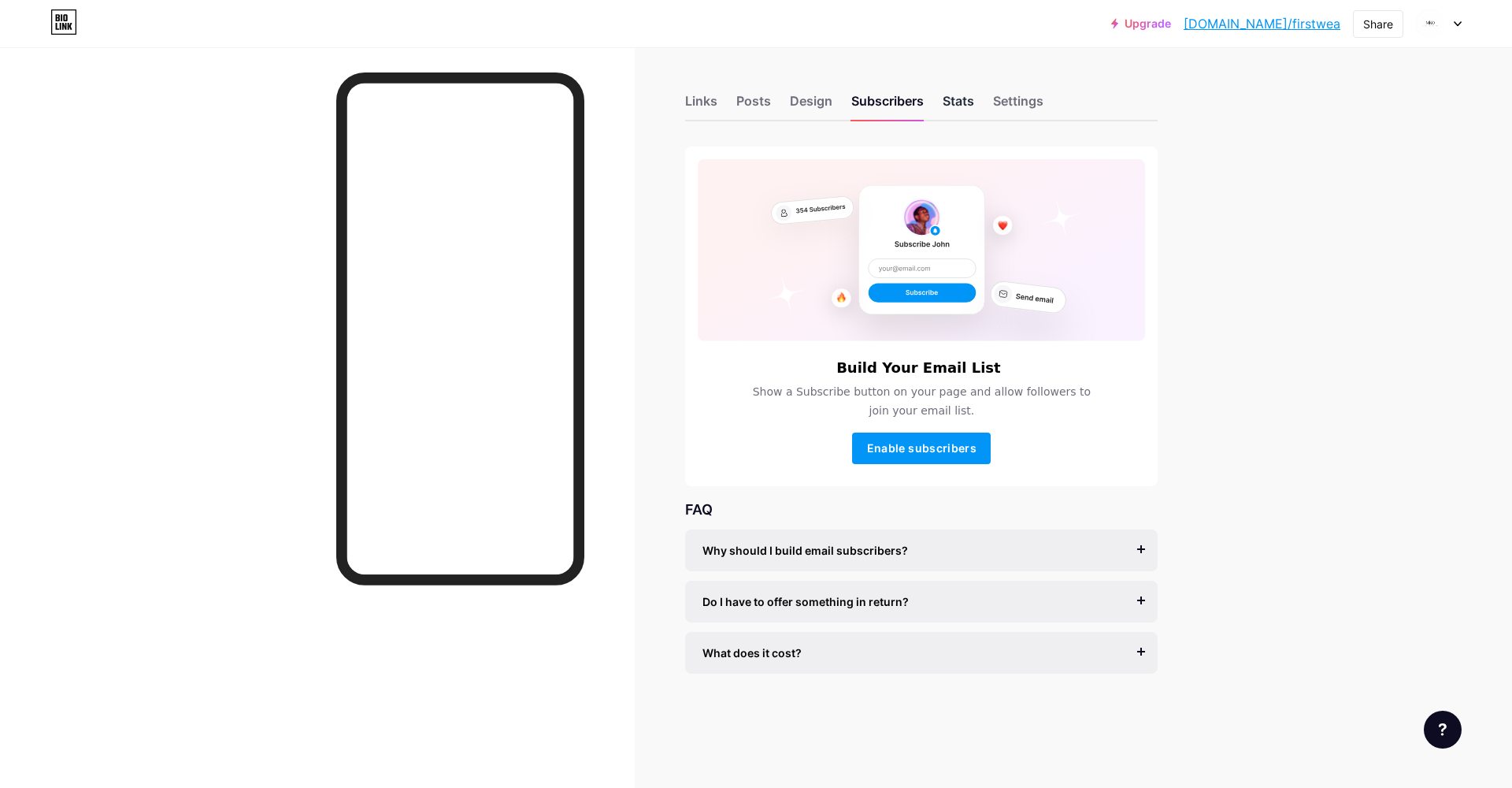
click at [948, 104] on div "Stats" at bounding box center [958, 105] width 31 height 28
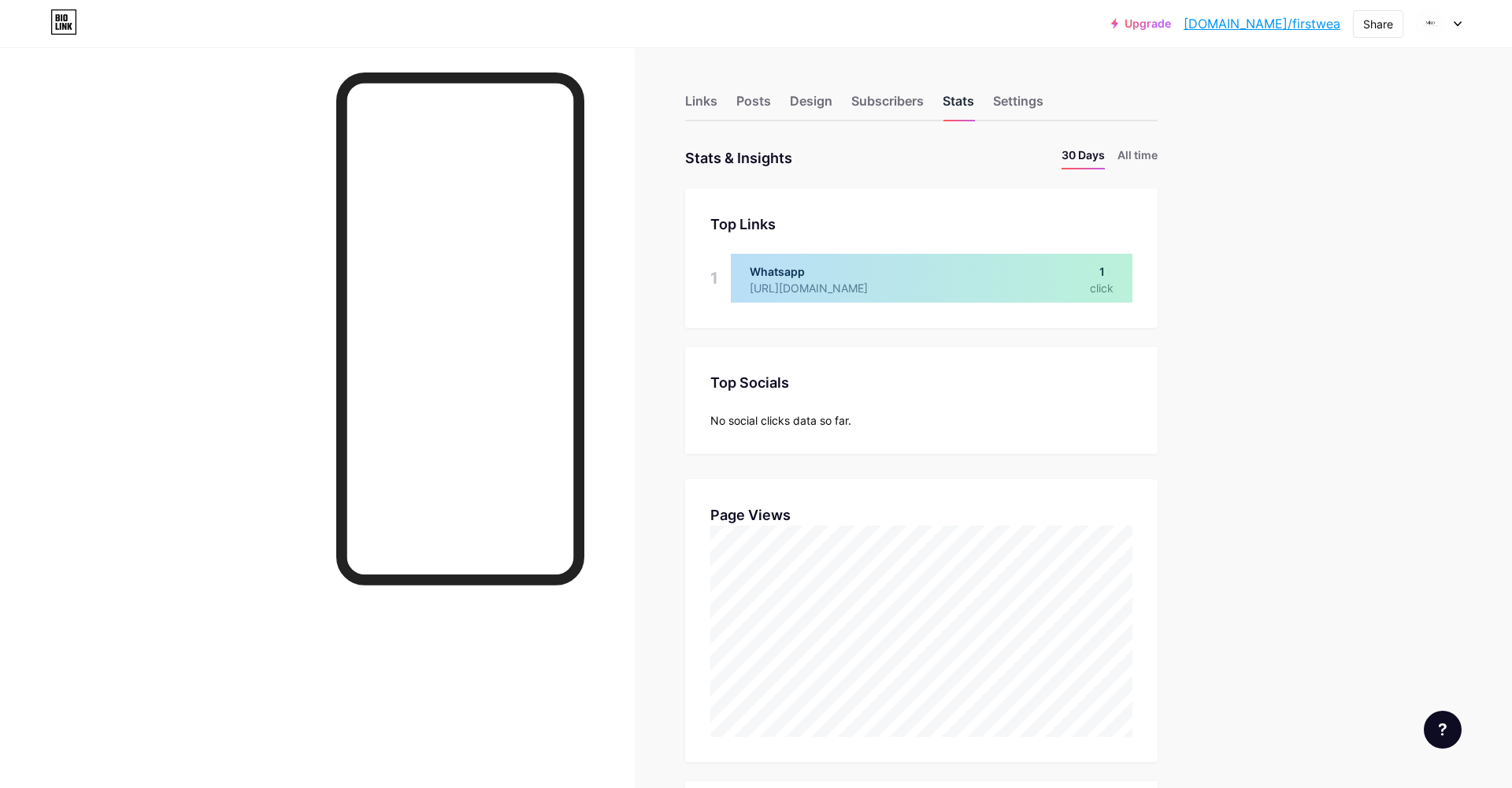
scroll to position [788, 1512]
click at [1028, 99] on div "Settings" at bounding box center [1018, 105] width 50 height 28
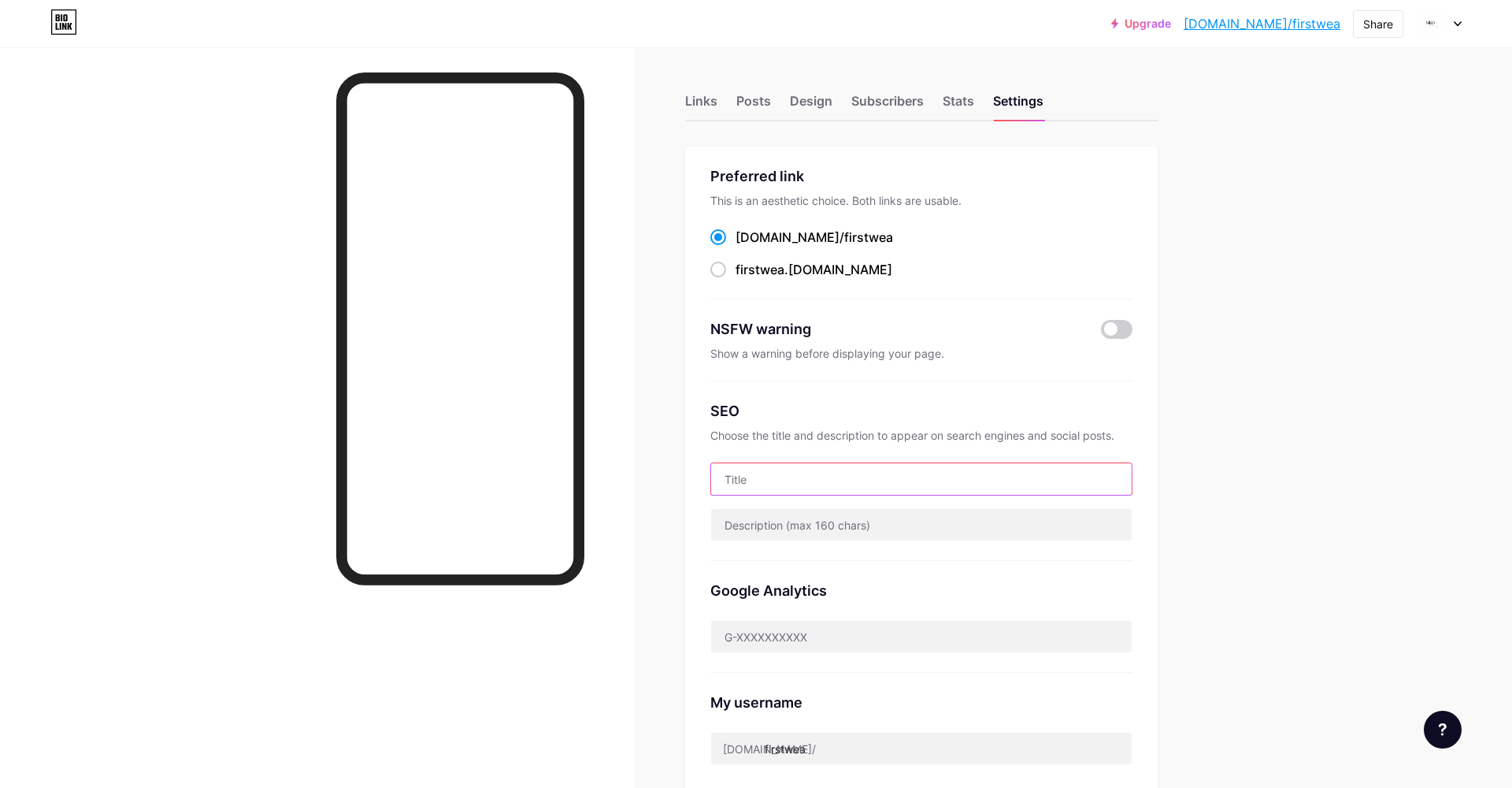
click at [761, 484] on input "text" at bounding box center [921, 479] width 420 height 31
type input "RENOVATE"
click at [918, 567] on div "Google Analytics" at bounding box center [921, 616] width 422 height 112
drag, startPoint x: 829, startPoint y: 472, endPoint x: 711, endPoint y: 474, distance: 118.0
click at [711, 474] on input "RENOVATE" at bounding box center [921, 479] width 420 height 31
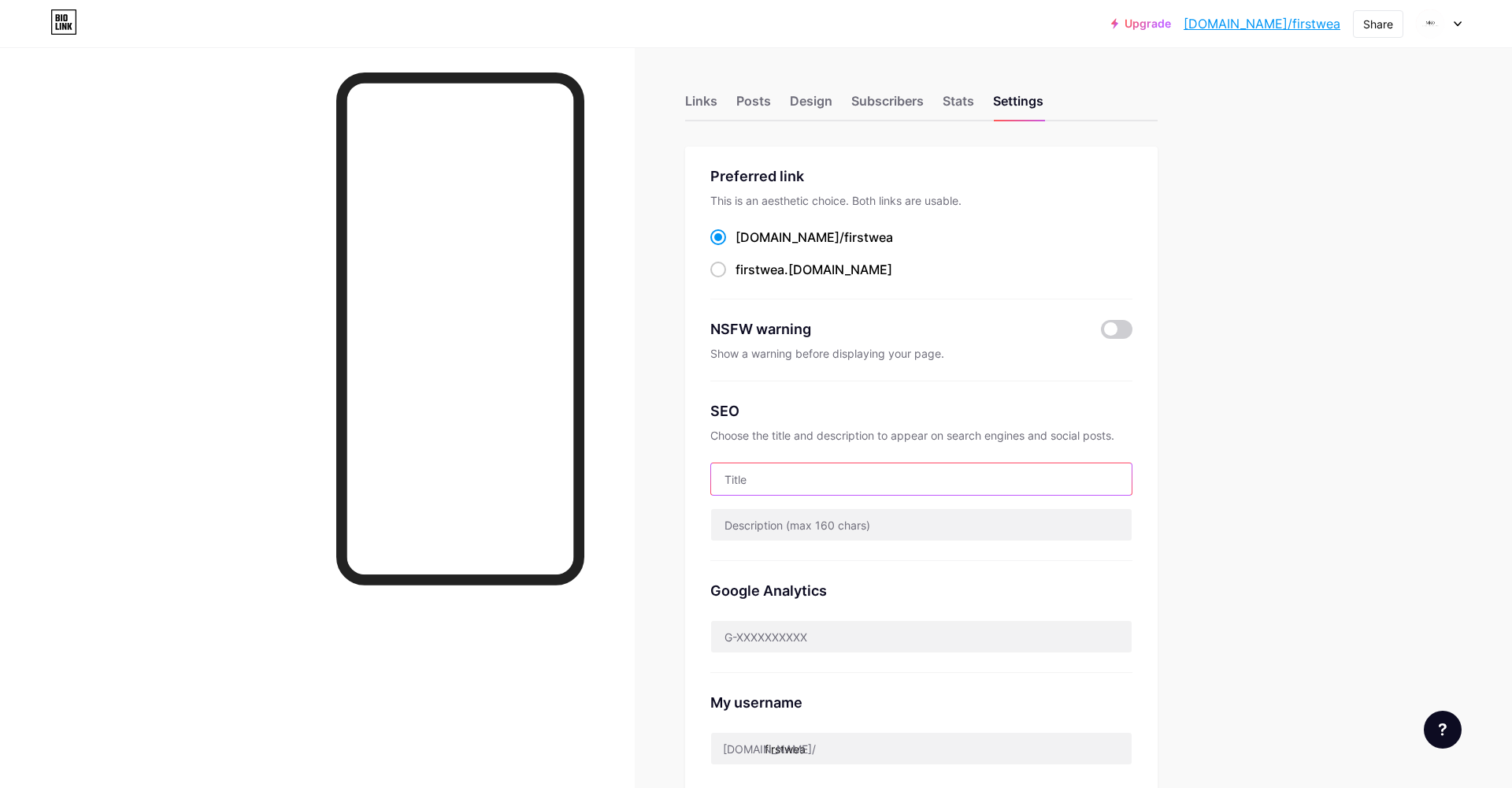
scroll to position [276, 0]
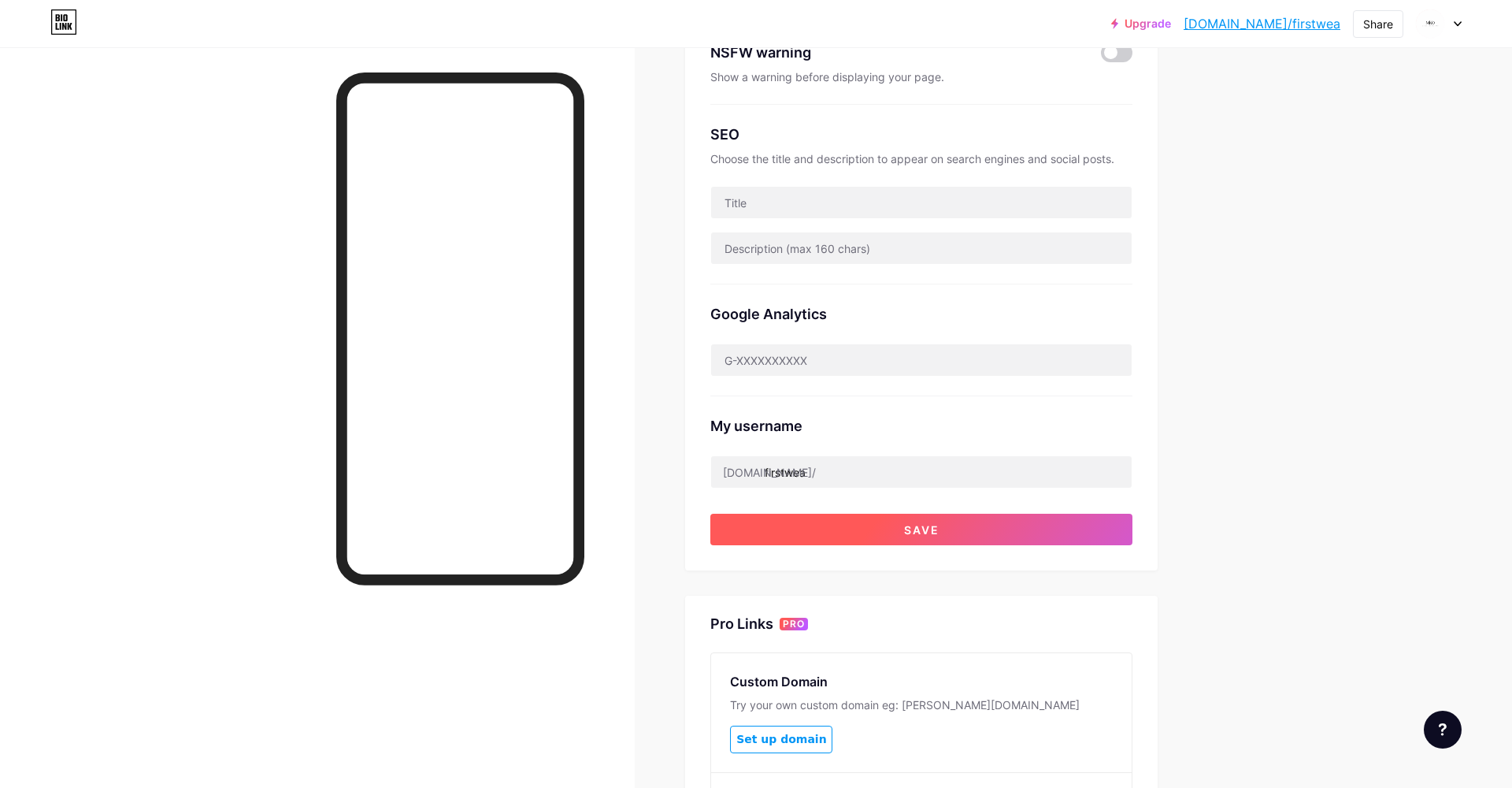
click at [902, 523] on button "Save" at bounding box center [921, 529] width 422 height 31
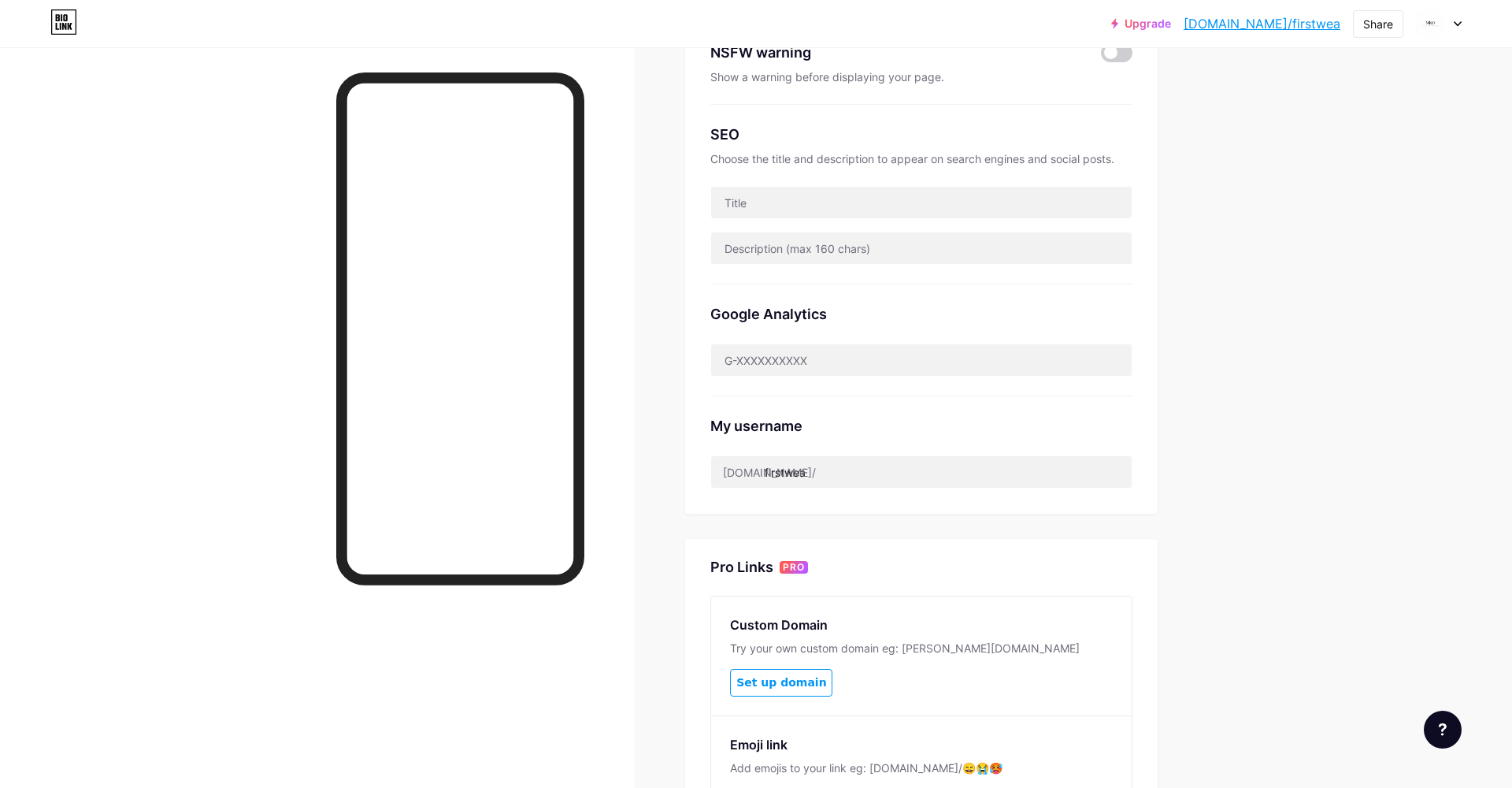
scroll to position [0, 0]
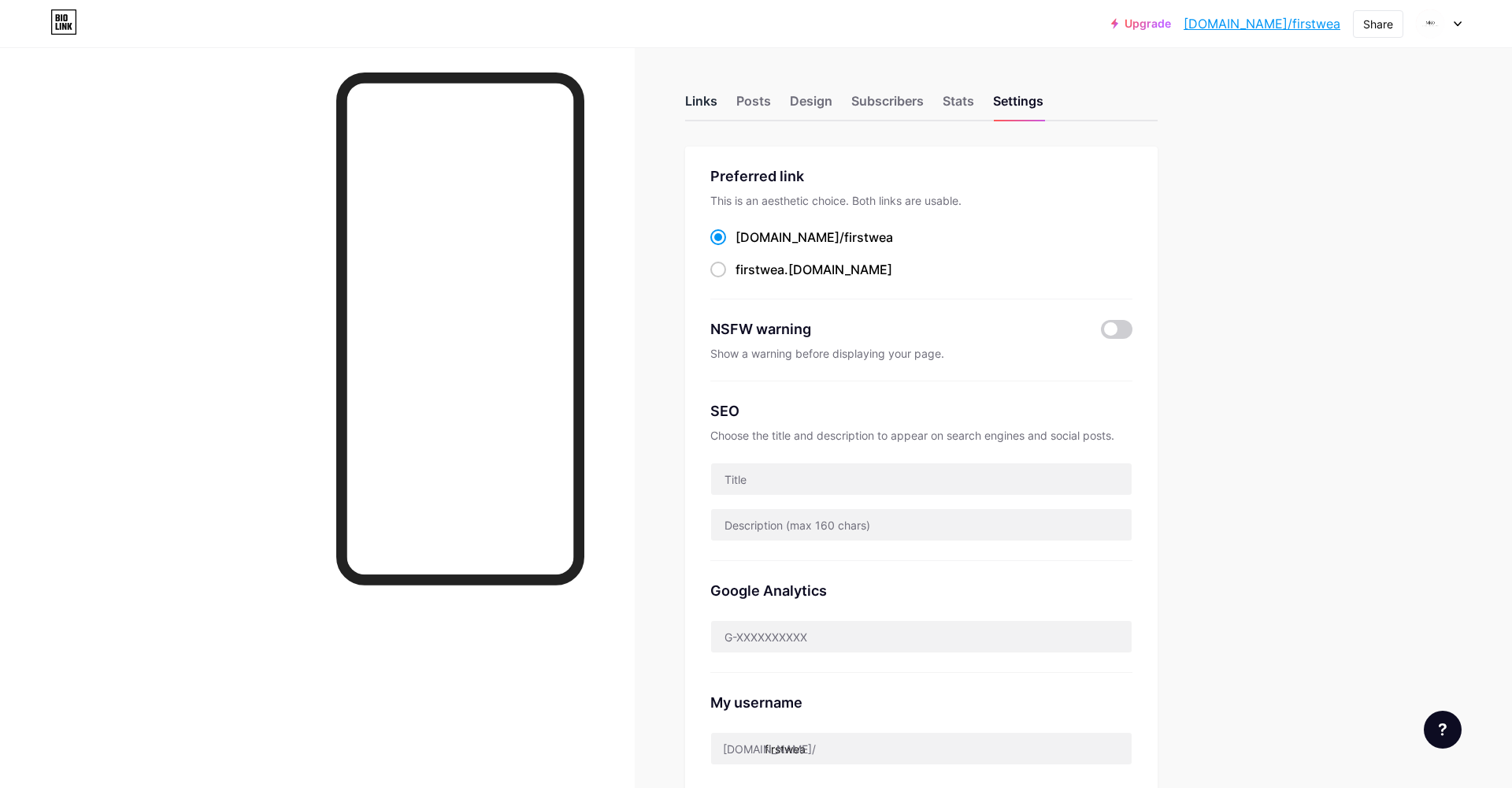
click at [688, 101] on div "Links" at bounding box center [701, 105] width 32 height 28
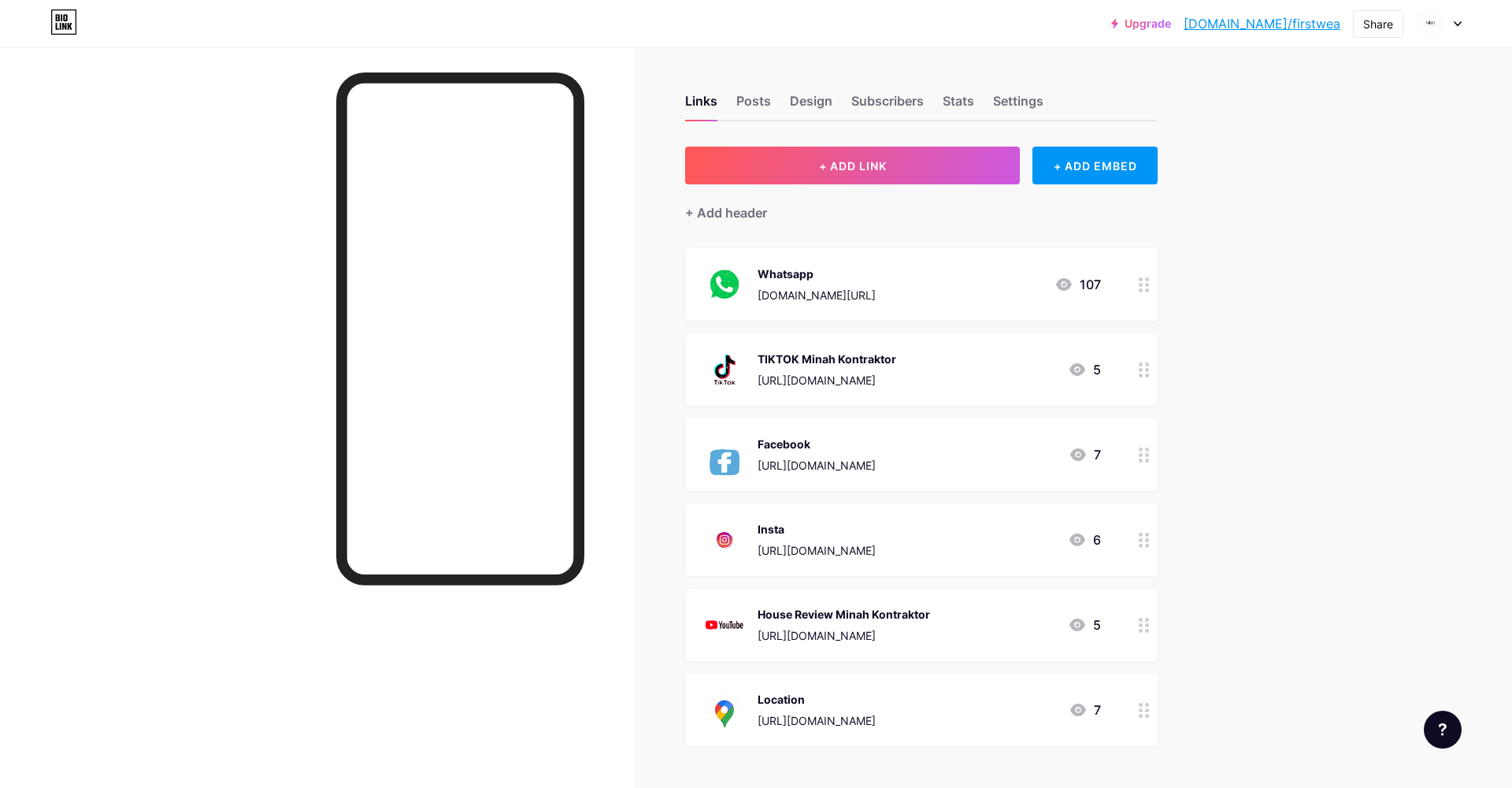
scroll to position [123, 0]
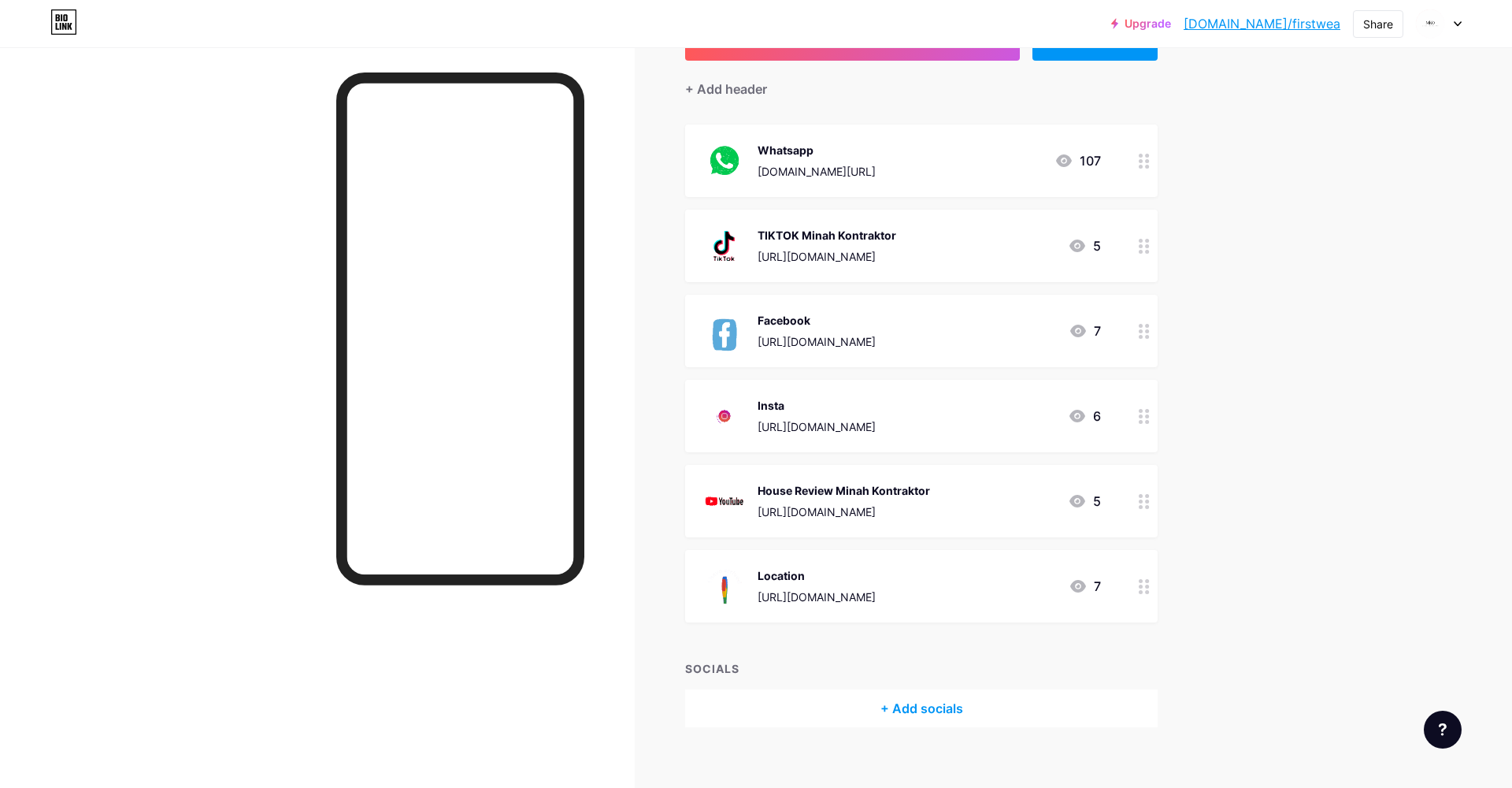
click at [1144, 503] on icon at bounding box center [1144, 501] width 11 height 15
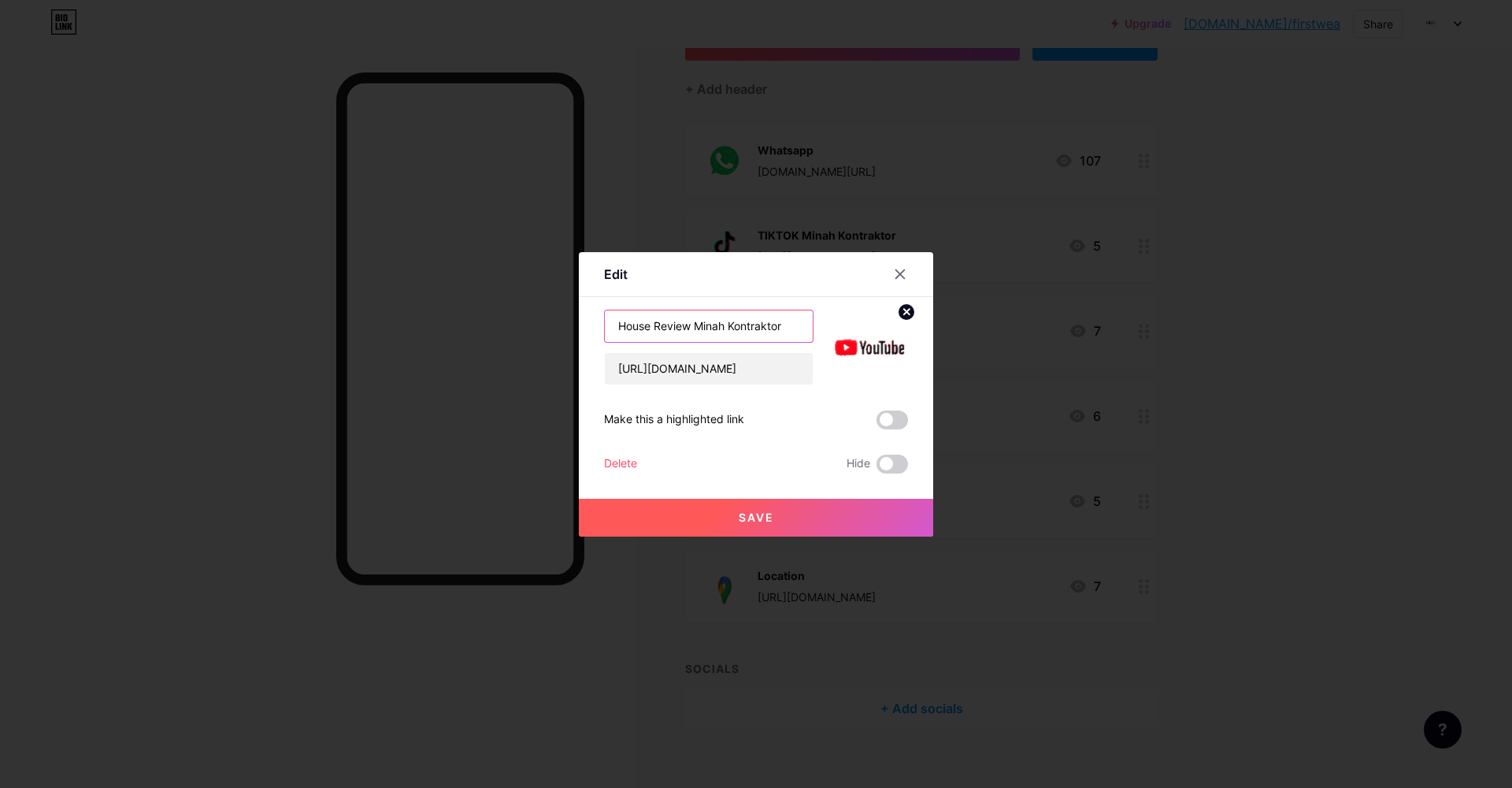
drag, startPoint x: 693, startPoint y: 325, endPoint x: 584, endPoint y: 327, distance: 109.0
click at [584, 327] on div "Edit Content YouTube Play YouTube video without leaving your page. ADD Vimeo Pl…" at bounding box center [756, 394] width 355 height 284
type input "Bina Rumah Minah Kontraktor"
click at [637, 509] on button "Save" at bounding box center [756, 517] width 355 height 38
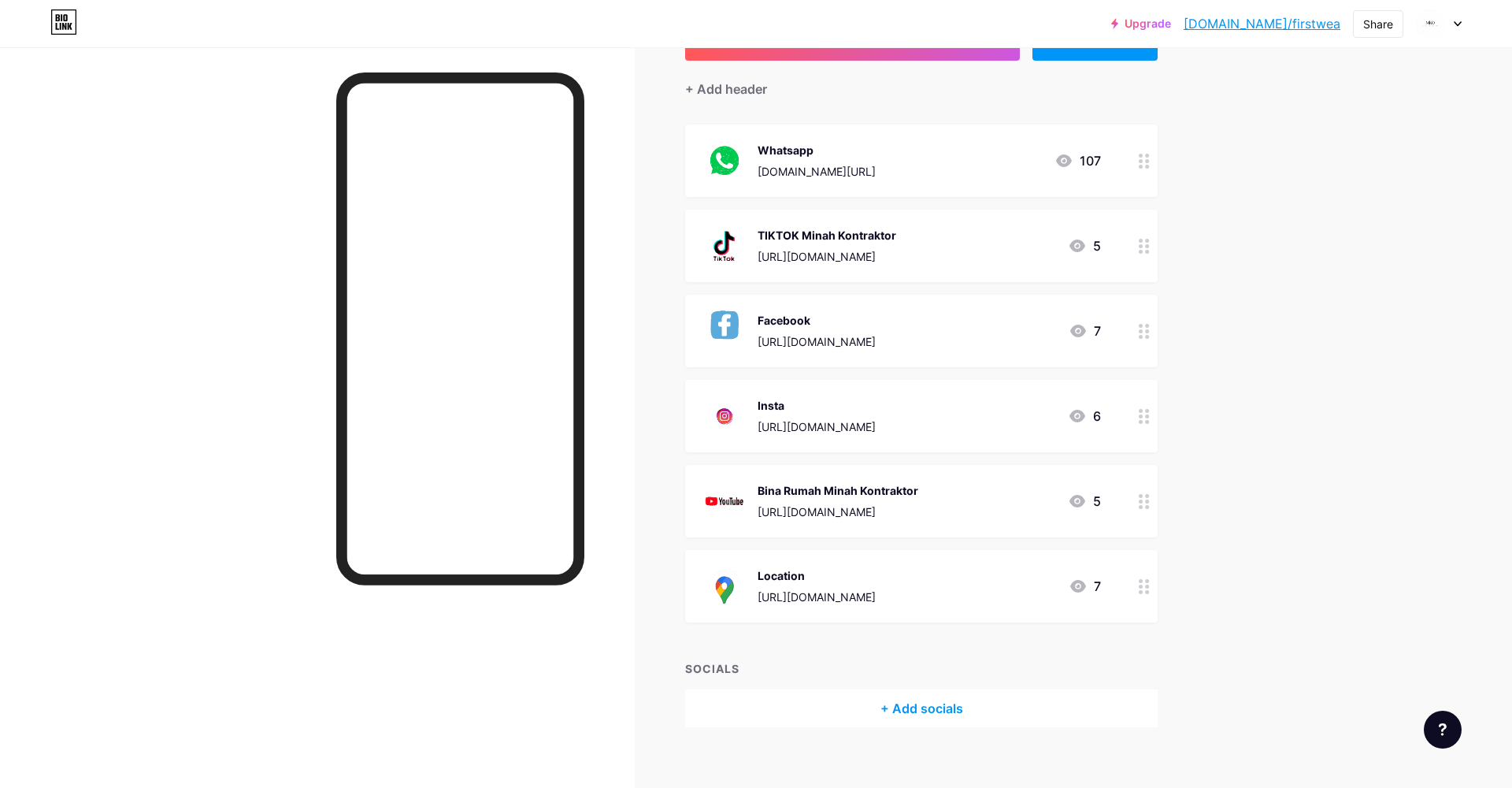
scroll to position [0, 0]
